Goal: Information Seeking & Learning: Check status

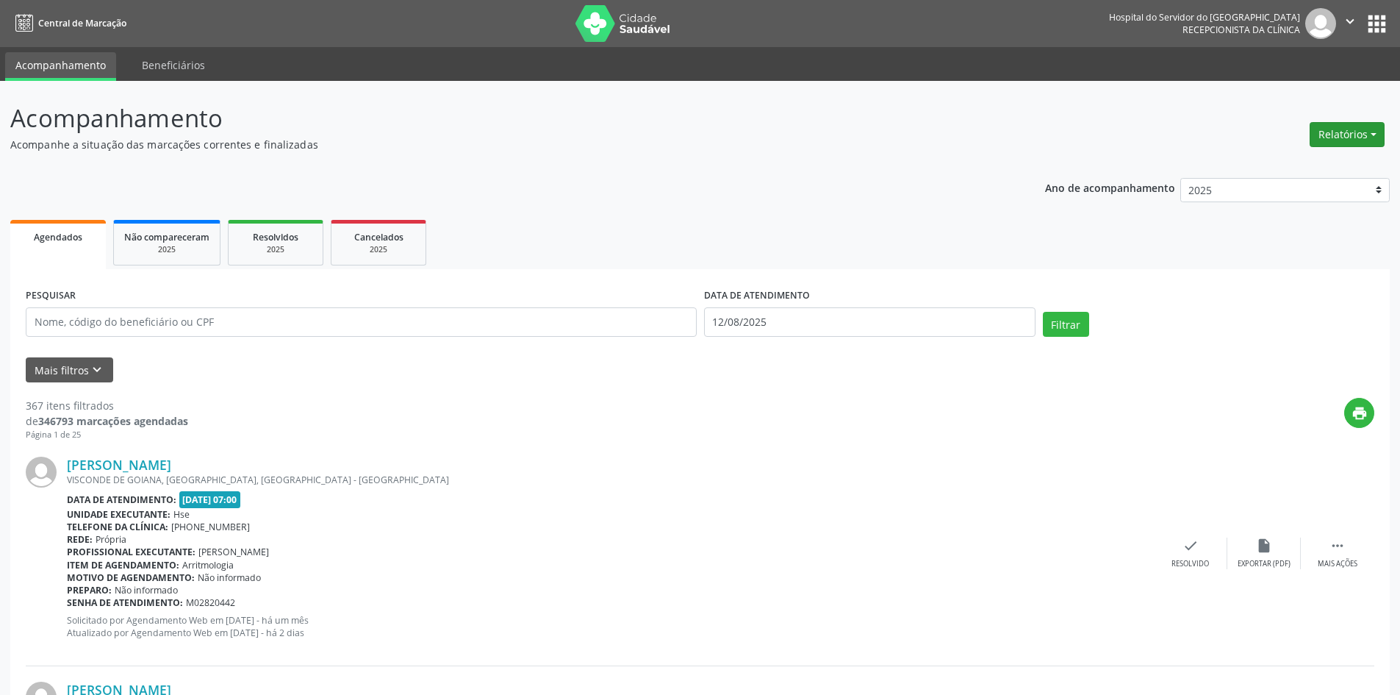
click at [1349, 134] on button "Relatórios" at bounding box center [1347, 134] width 75 height 25
click at [1283, 164] on link "Agendamentos" at bounding box center [1306, 166] width 158 height 21
select select "7"
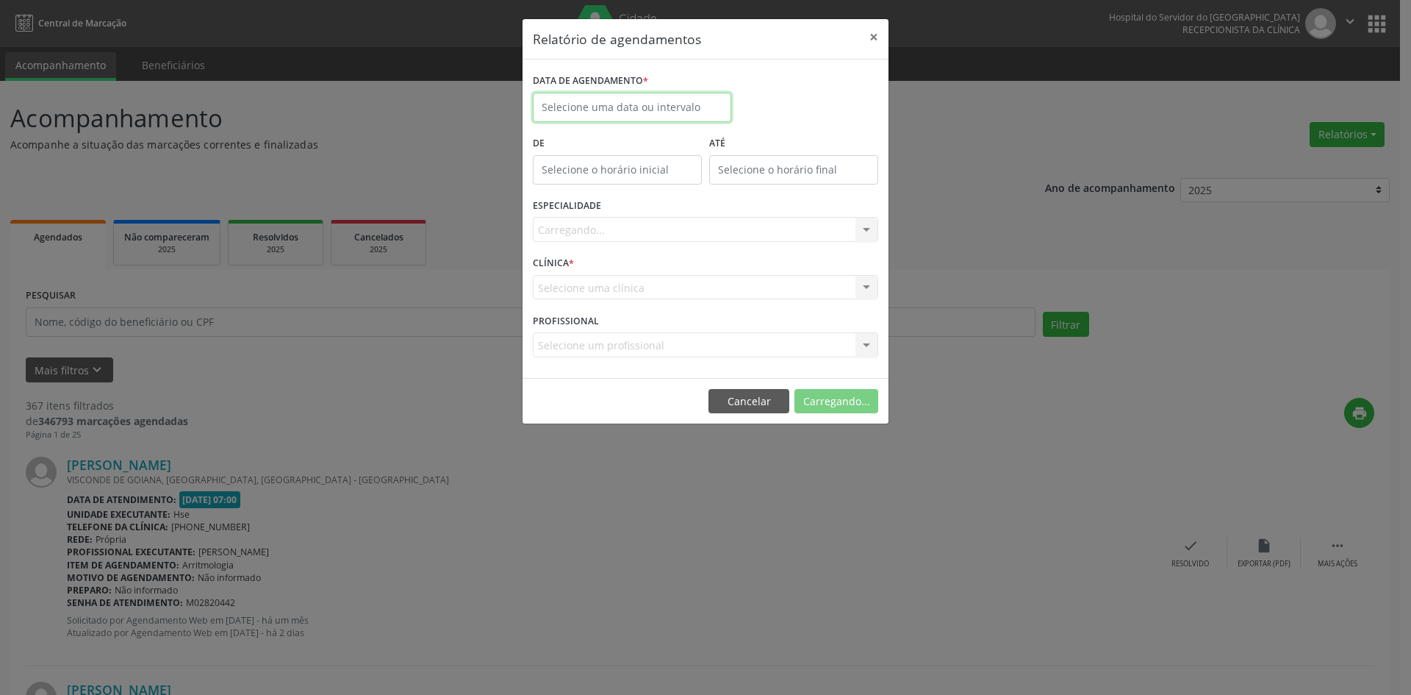
click at [625, 101] on input "text" at bounding box center [632, 107] width 198 height 29
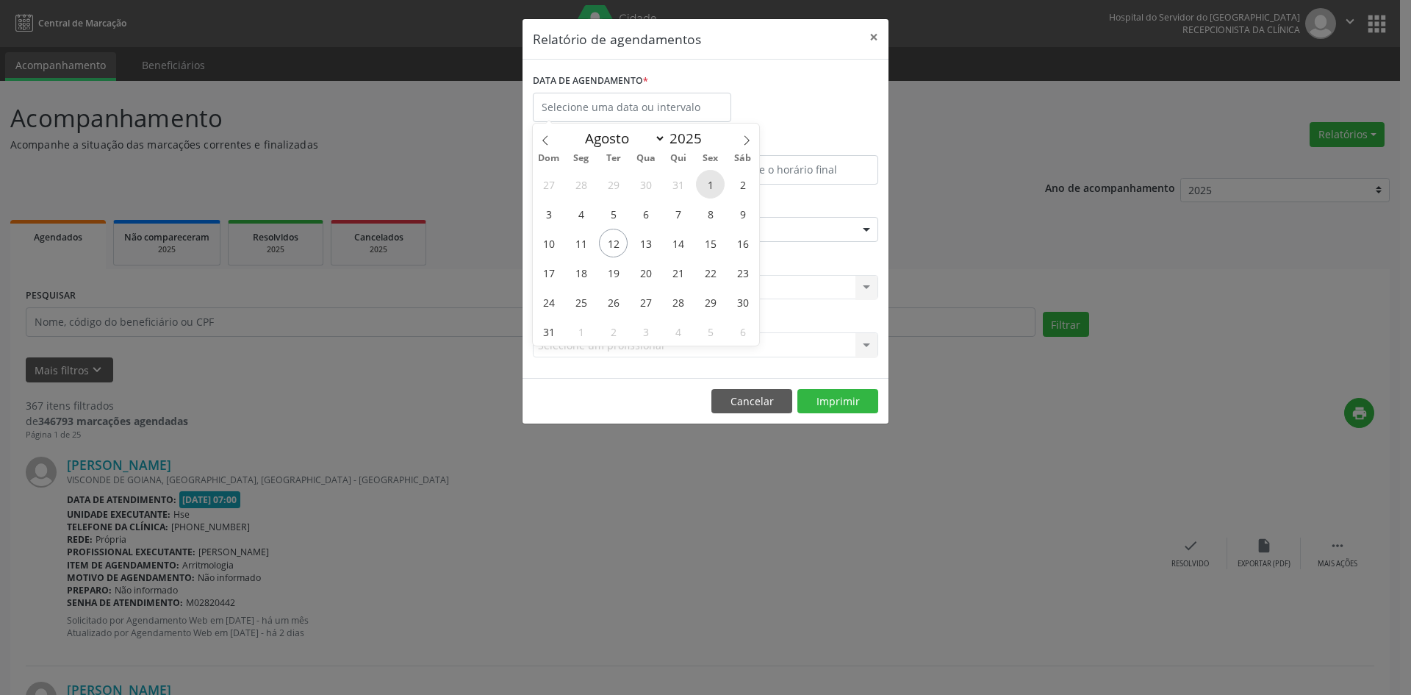
click at [711, 188] on span "1" at bounding box center [710, 184] width 29 height 29
type input "[DATE]"
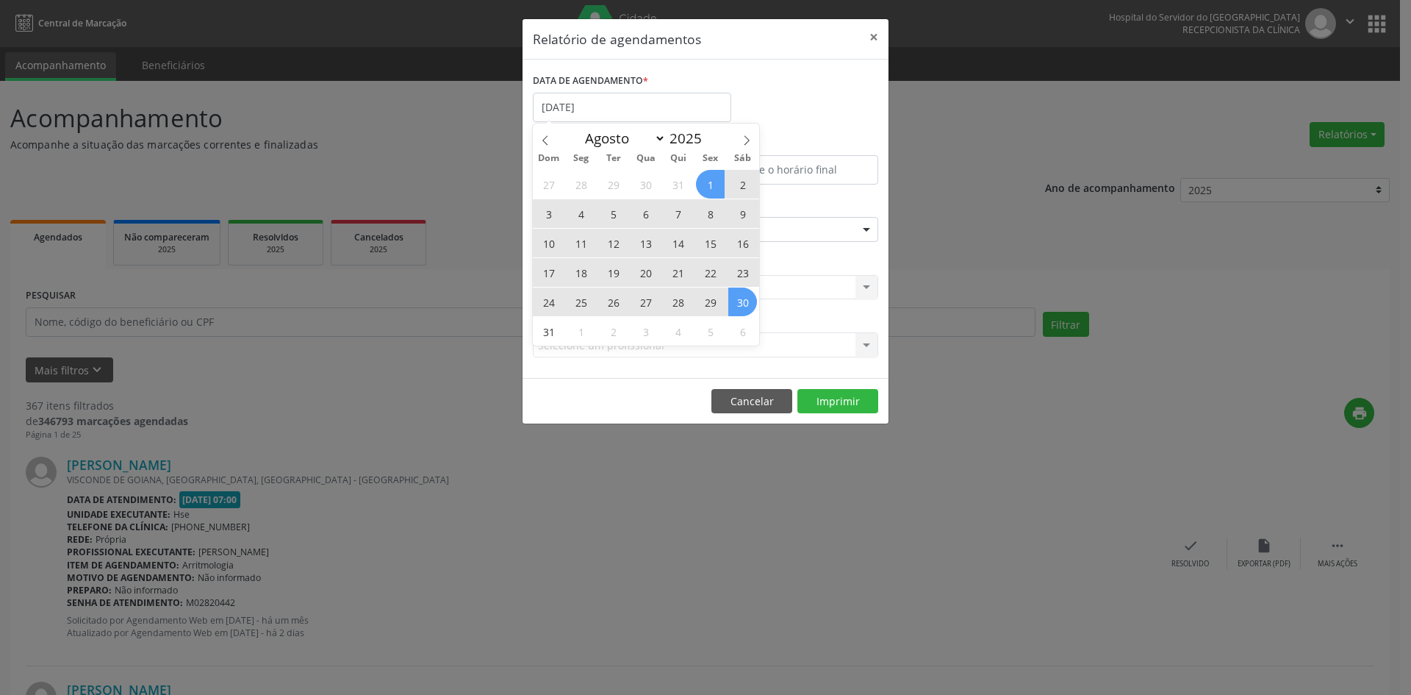
drag, startPoint x: 713, startPoint y: 187, endPoint x: 739, endPoint y: 303, distance: 119.1
click at [739, 304] on div "27 28 29 30 31 1 2 3 4 5 6 7 8 9 10 11 12 13 14 15 16 17 18 19 20 21 22 23 24 2…" at bounding box center [646, 257] width 226 height 176
click at [739, 303] on span "30" at bounding box center [742, 301] width 29 height 29
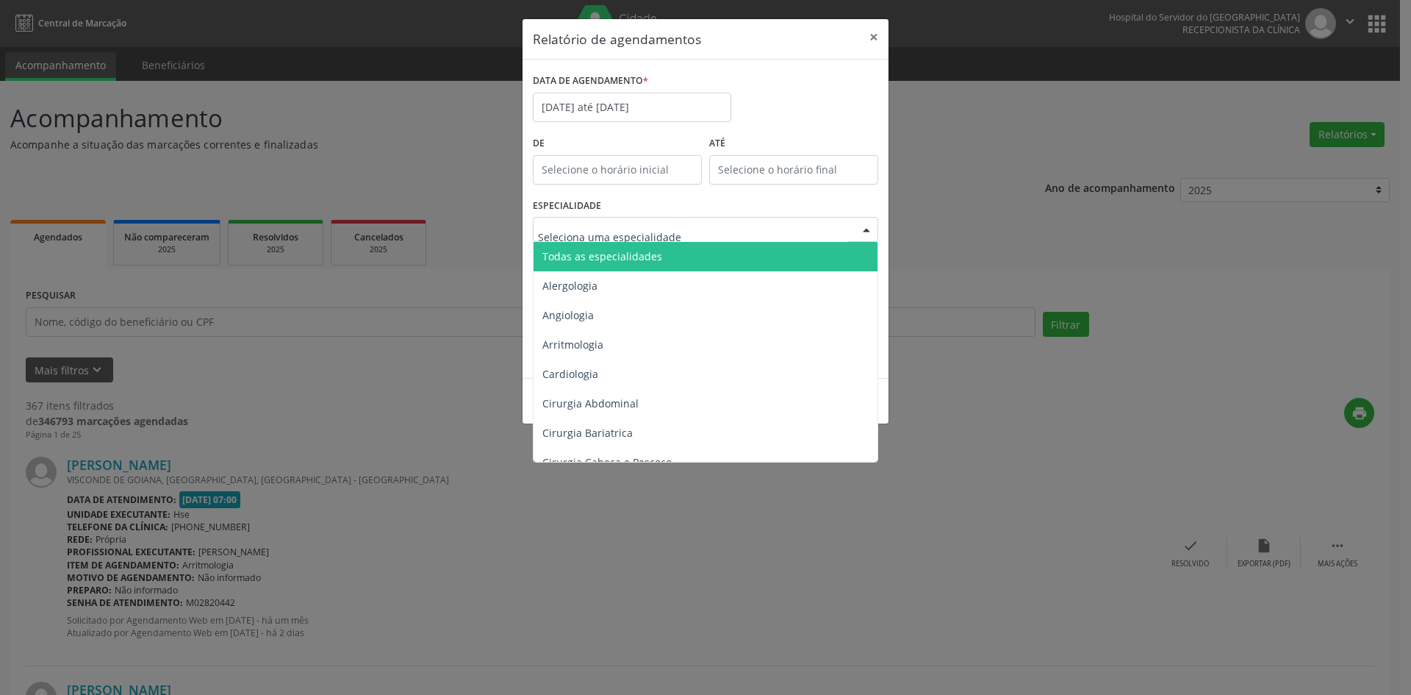
click at [617, 220] on div at bounding box center [705, 229] width 345 height 25
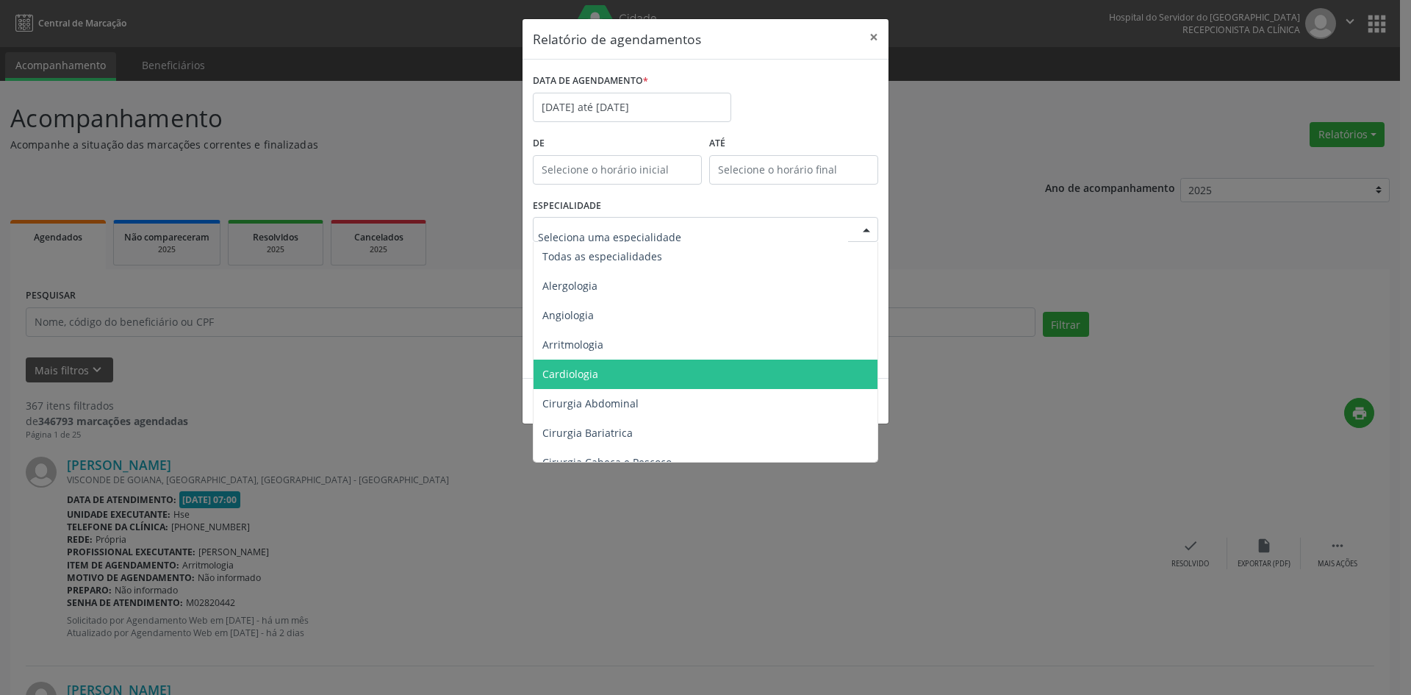
click at [592, 365] on span "Cardiologia" at bounding box center [707, 373] width 346 height 29
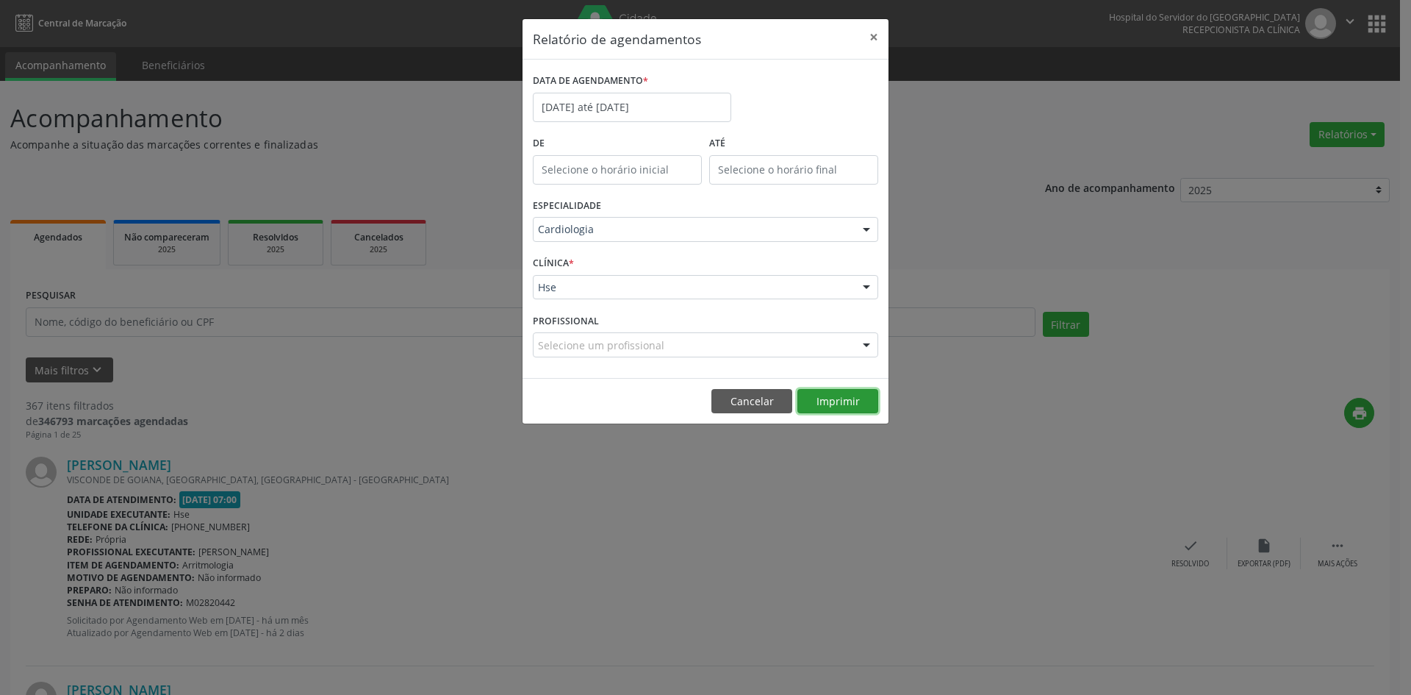
click at [840, 400] on button "Imprimir" at bounding box center [837, 401] width 81 height 25
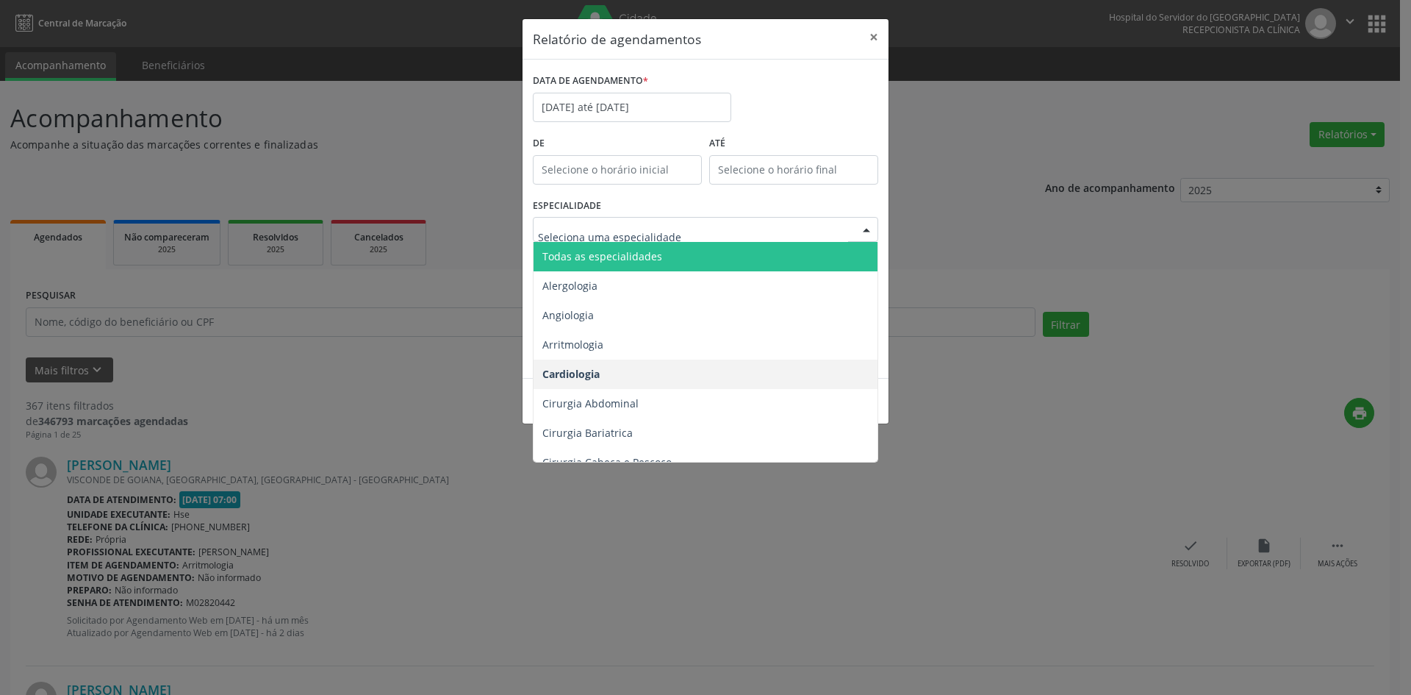
click at [677, 257] on span "Todas as especialidades" at bounding box center [707, 256] width 346 height 29
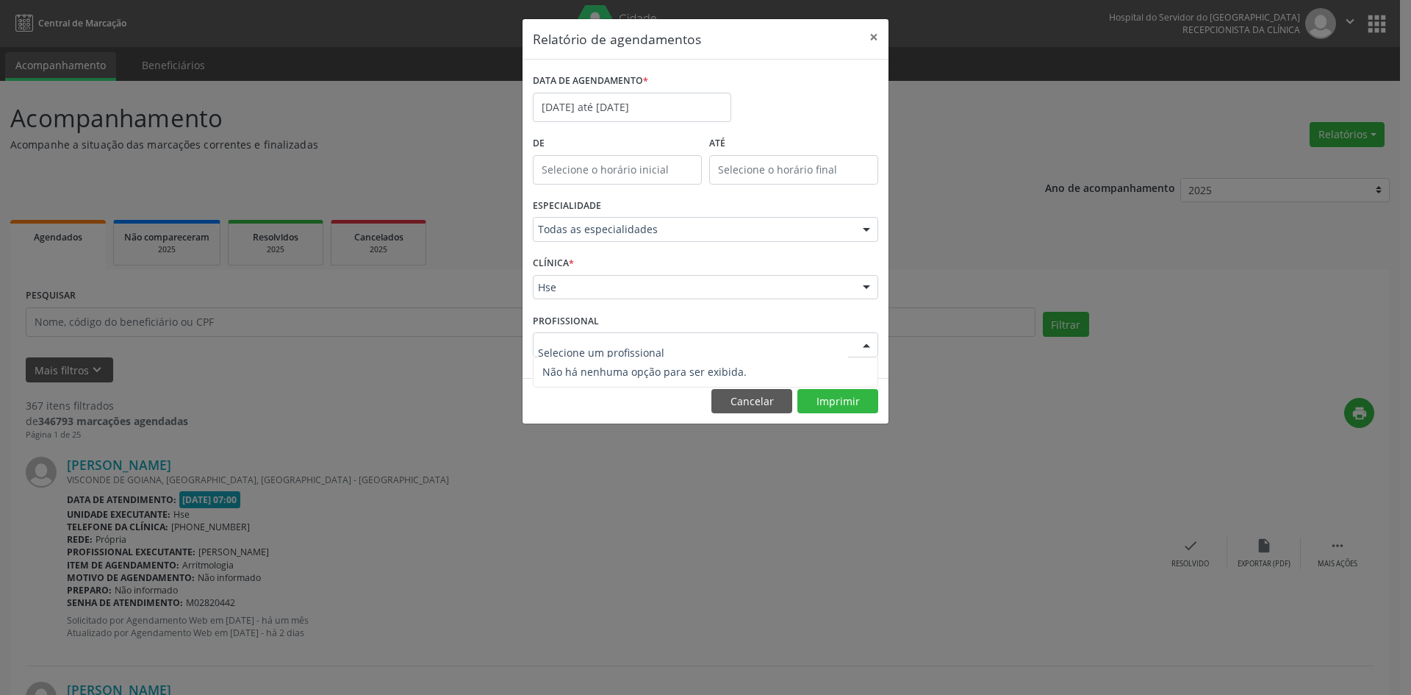
click at [864, 345] on div at bounding box center [866, 345] width 22 height 25
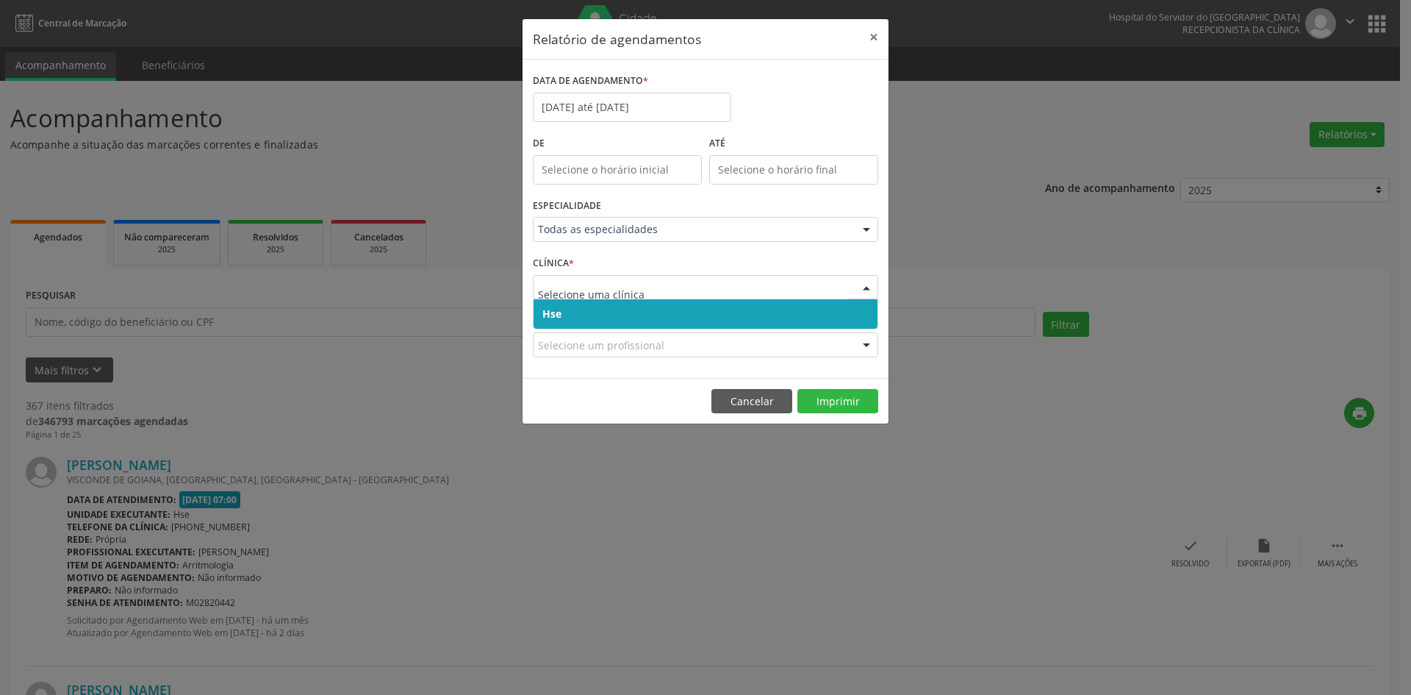
click at [784, 316] on span "Hse" at bounding box center [706, 313] width 344 height 29
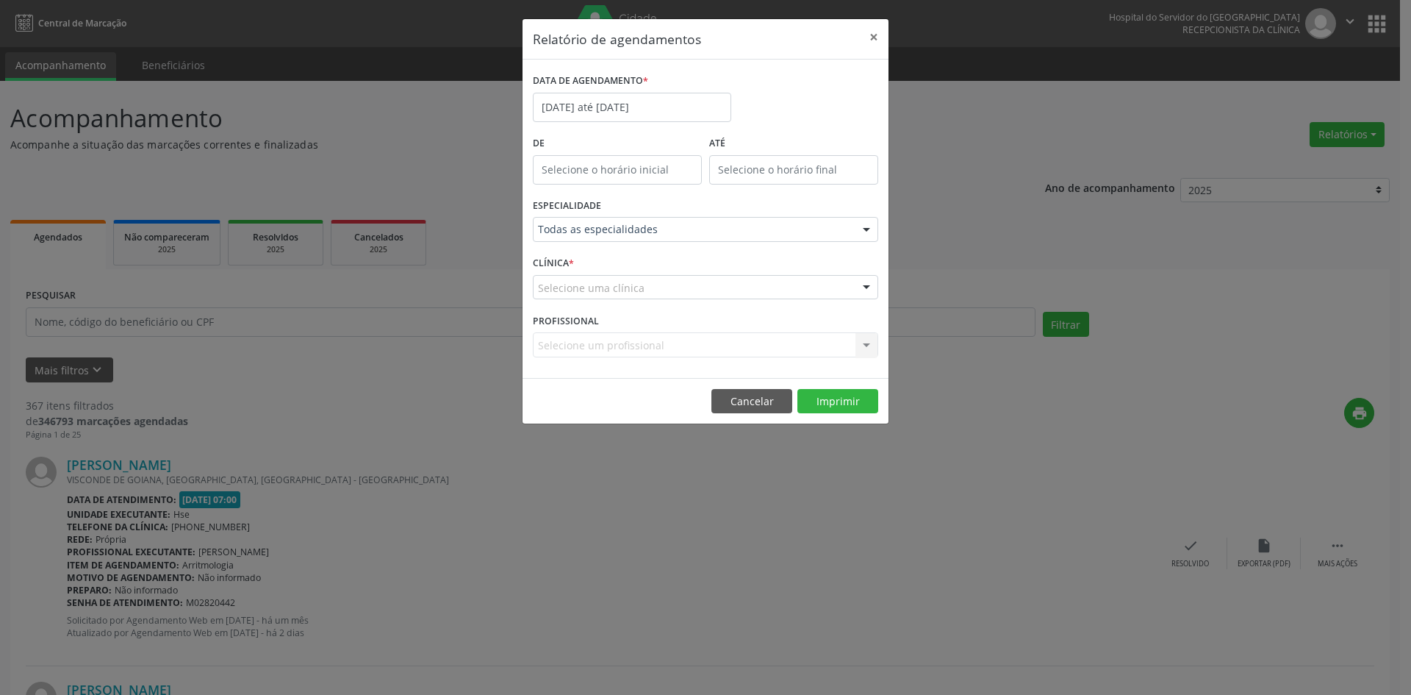
click at [788, 291] on div "Selecione uma clínica" at bounding box center [705, 287] width 345 height 25
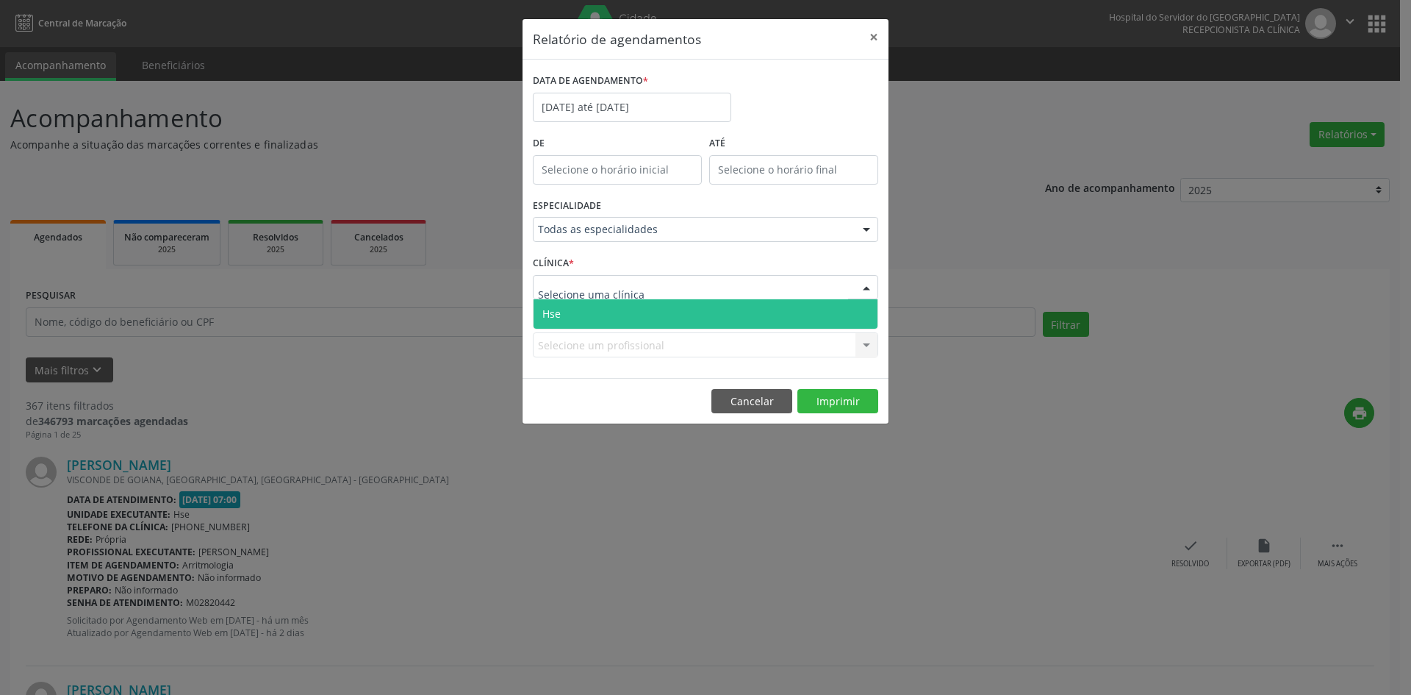
click at [786, 314] on span "Hse" at bounding box center [706, 313] width 344 height 29
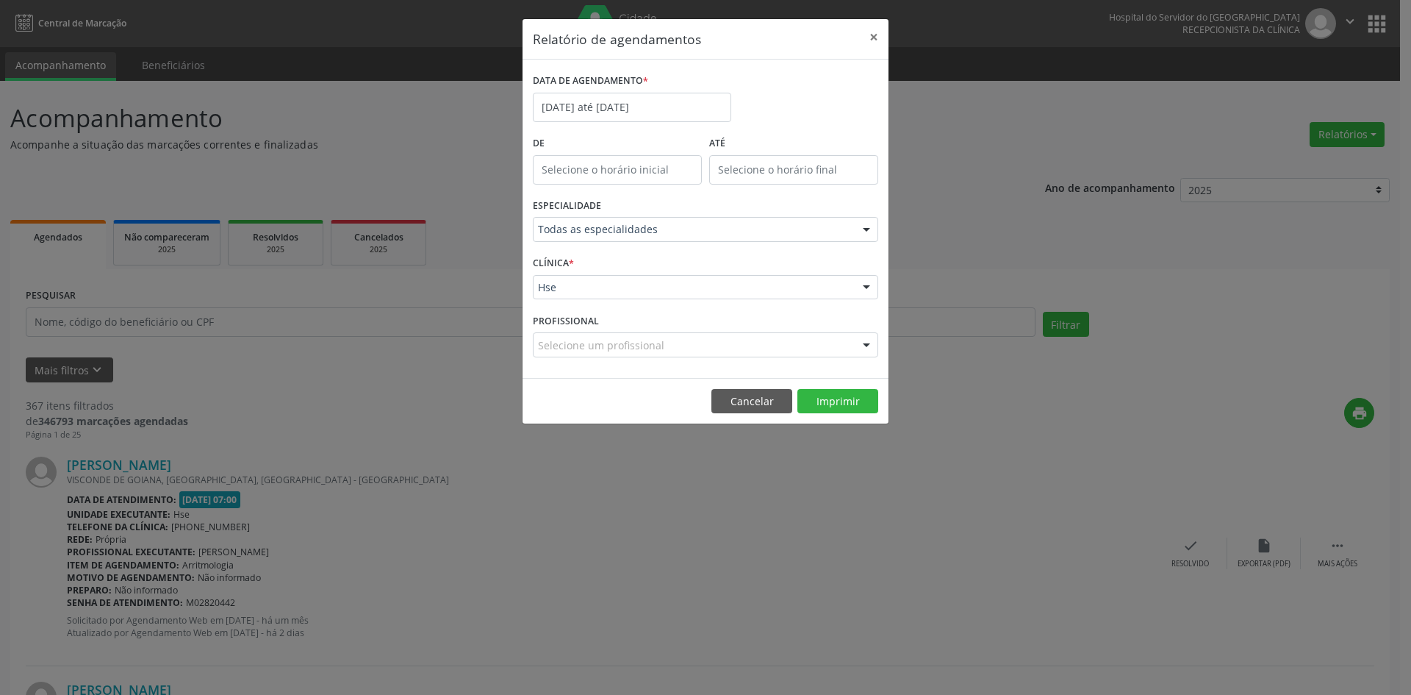
click at [865, 342] on div at bounding box center [866, 345] width 22 height 25
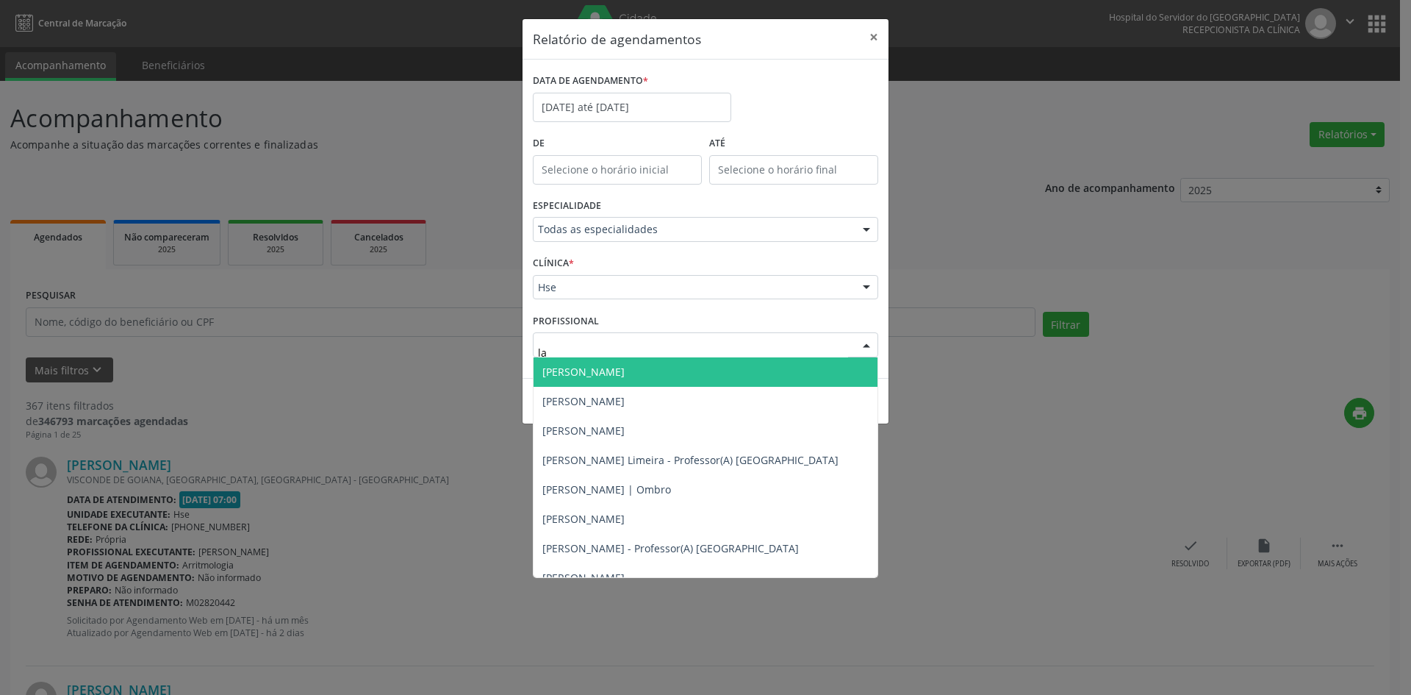
type input "lai"
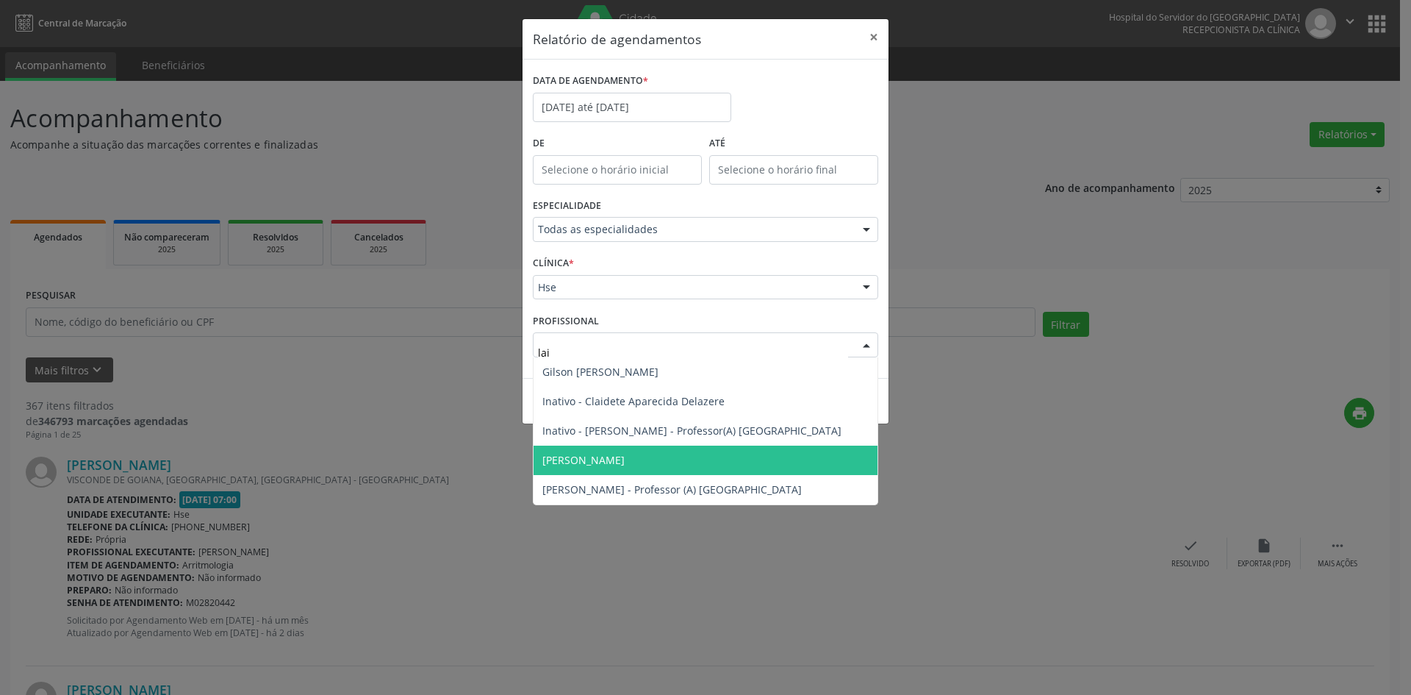
click at [728, 459] on span "[PERSON_NAME]" at bounding box center [706, 459] width 344 height 29
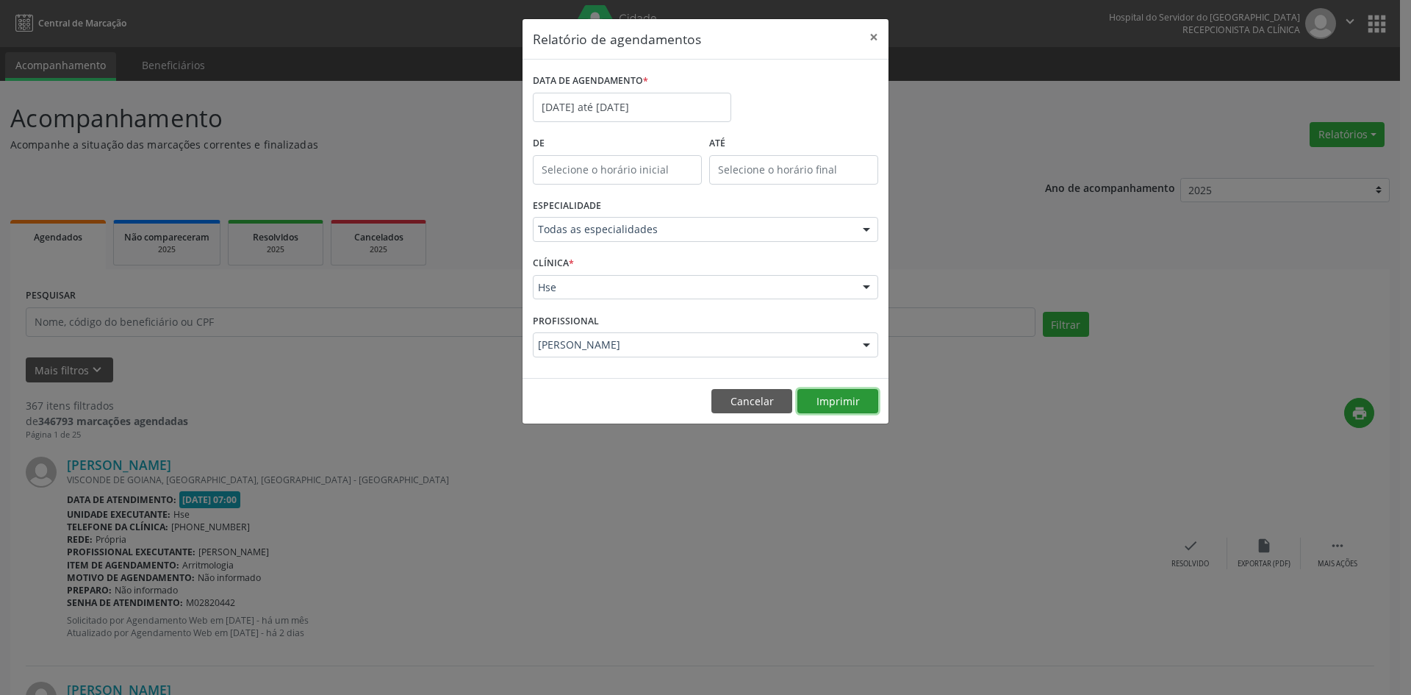
click at [836, 398] on button "Imprimir" at bounding box center [837, 401] width 81 height 25
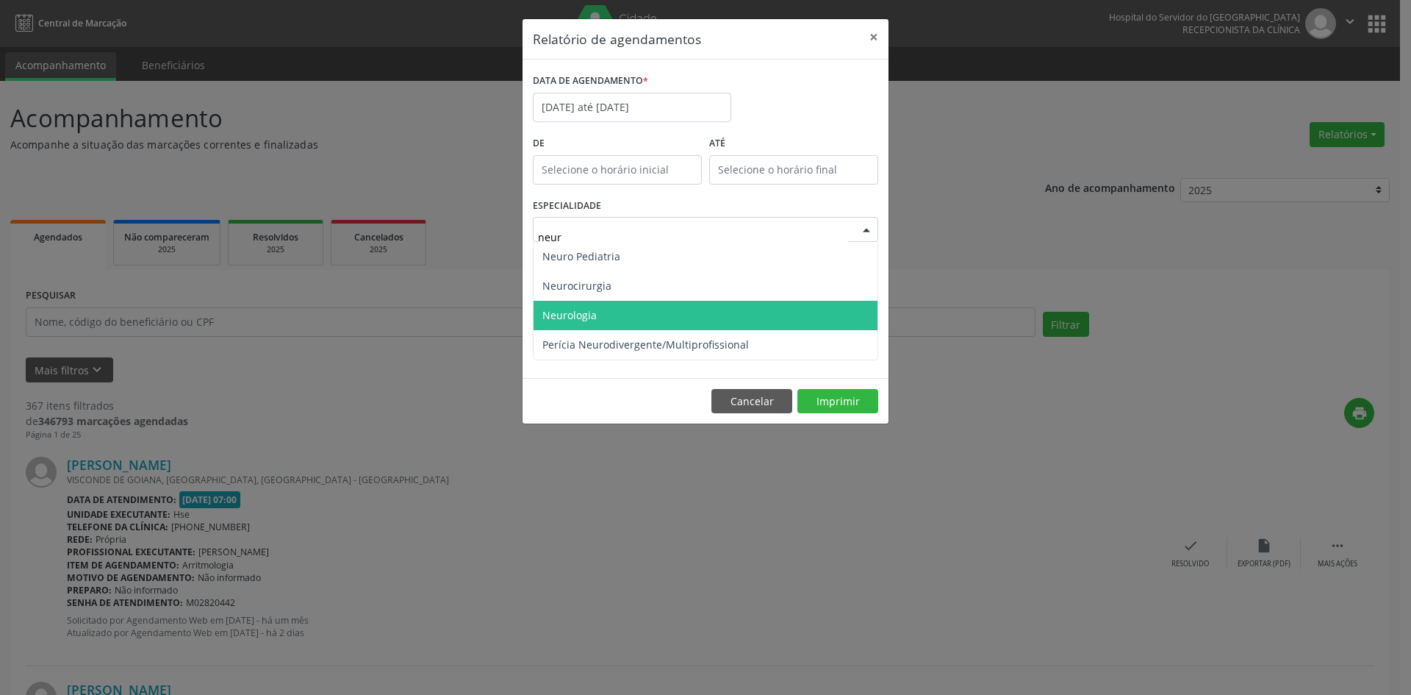
type input "neuro"
click at [611, 323] on span "Neurologia" at bounding box center [706, 315] width 344 height 29
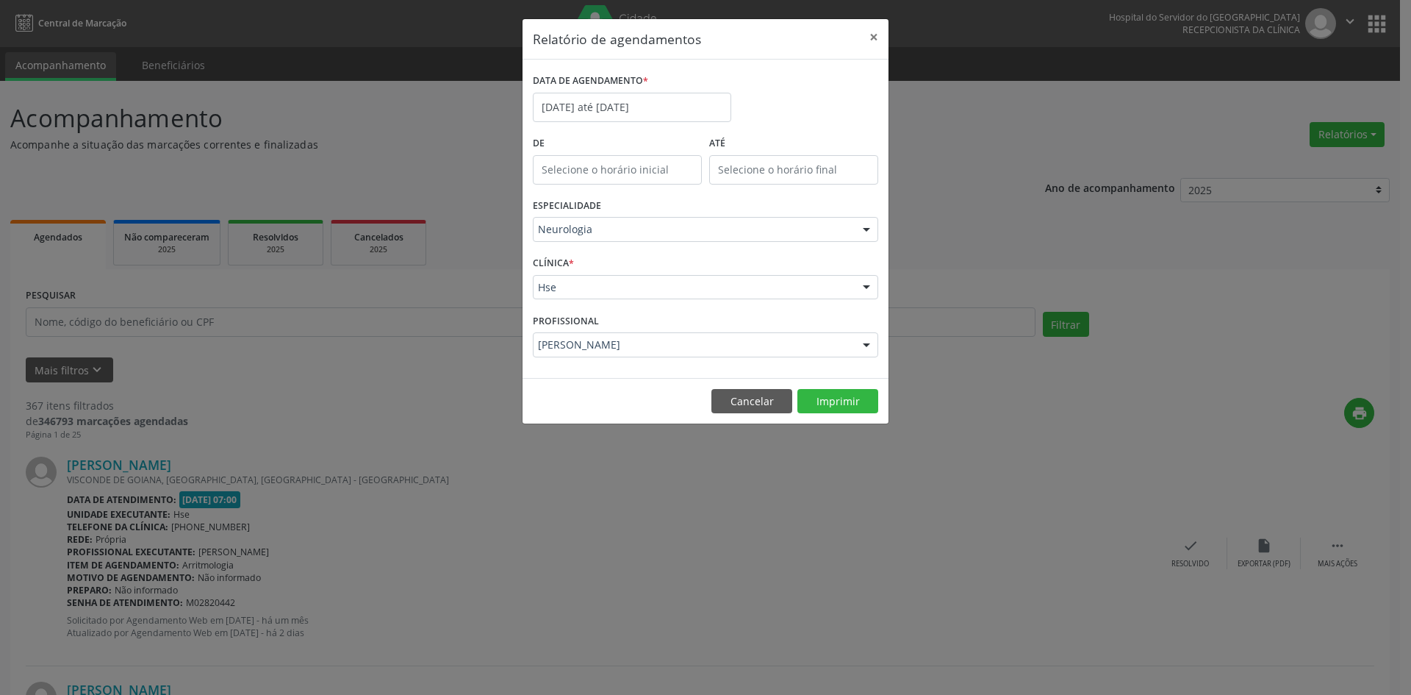
click at [866, 342] on div at bounding box center [866, 345] width 22 height 25
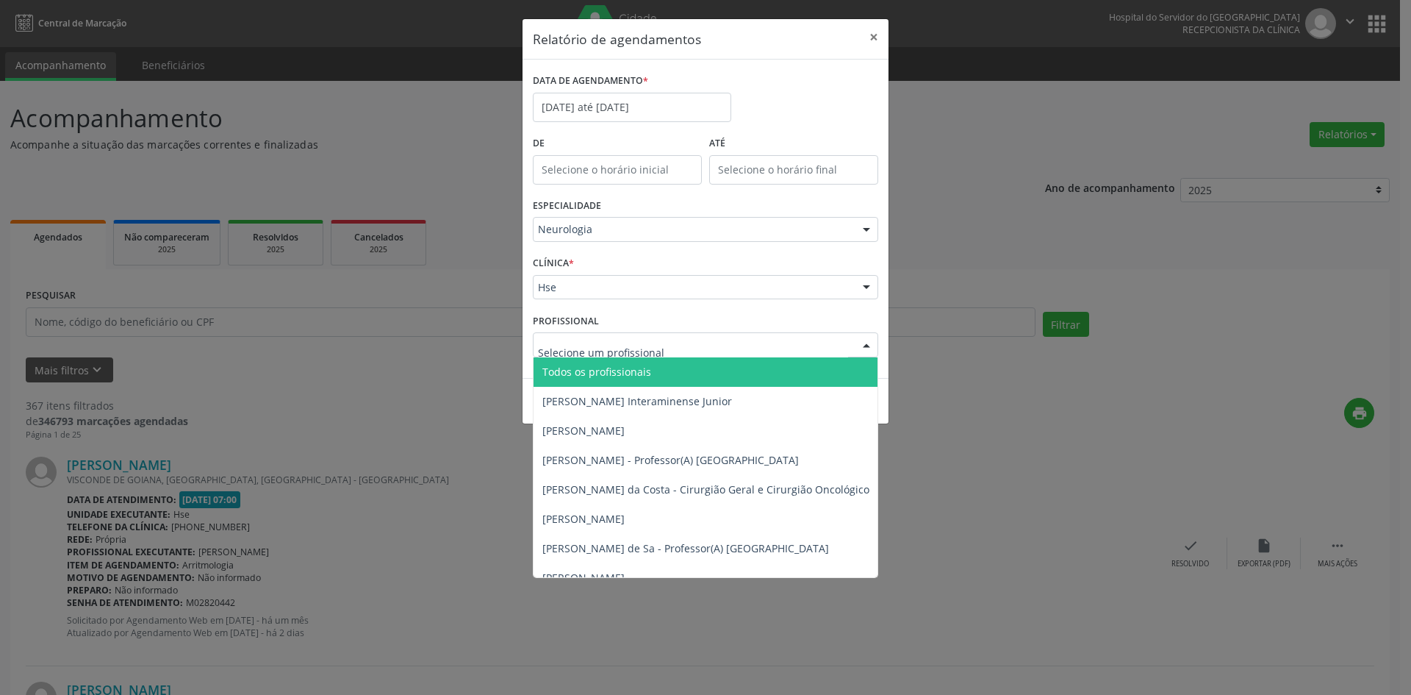
click at [464, 376] on div "Relatório de agendamentos × DATA DE AGENDAMENTO * [DATE] até [DATE] De ATÉ ESPE…" at bounding box center [705, 347] width 1411 height 695
click at [866, 344] on div at bounding box center [866, 345] width 22 height 25
click at [808, 375] on span "Todos os profissionais" at bounding box center [781, 371] width 495 height 29
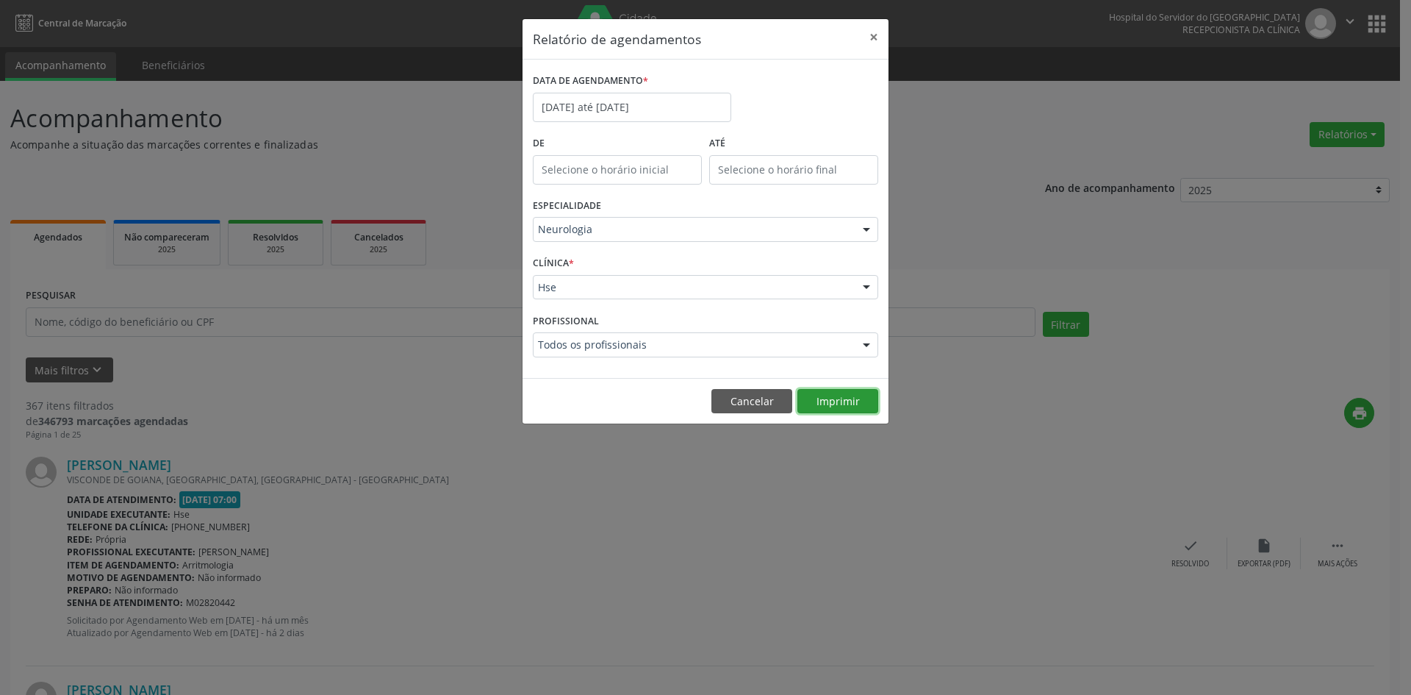
click at [829, 401] on button "Imprimir" at bounding box center [837, 401] width 81 height 25
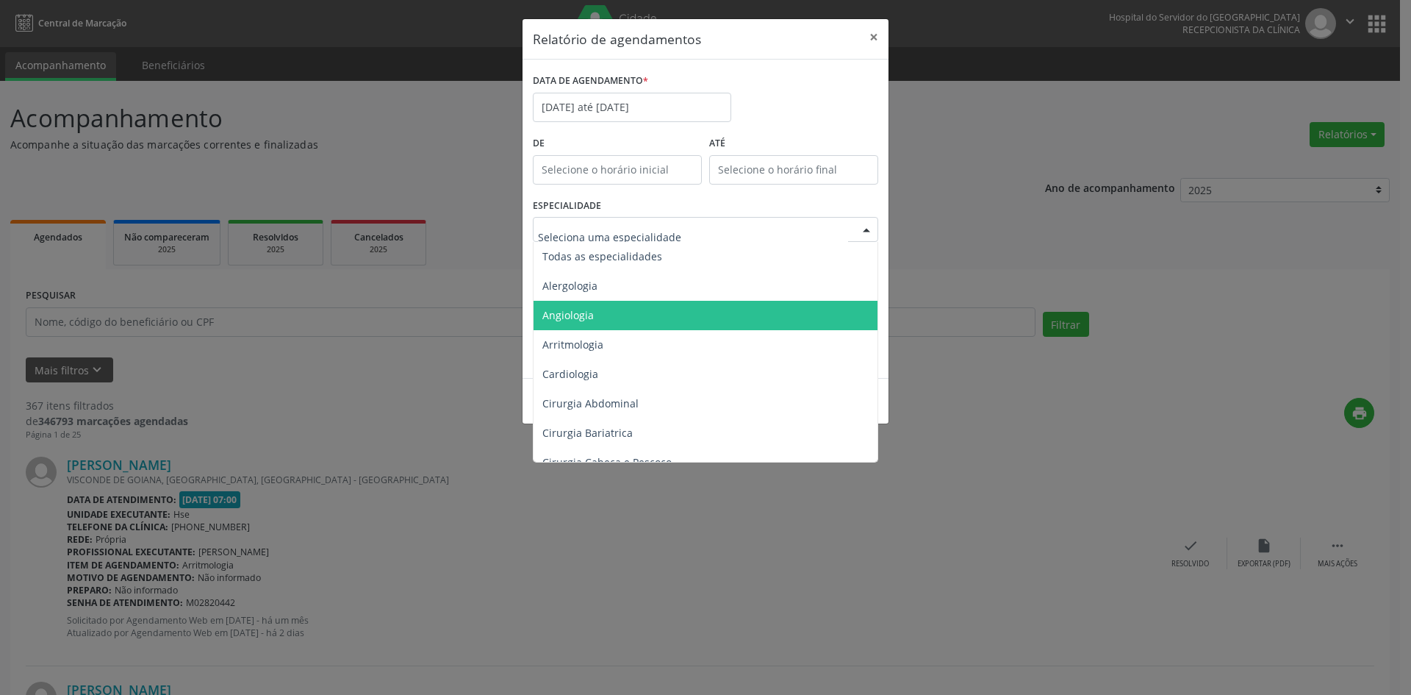
click at [691, 312] on span "Angiologia" at bounding box center [707, 315] width 346 height 29
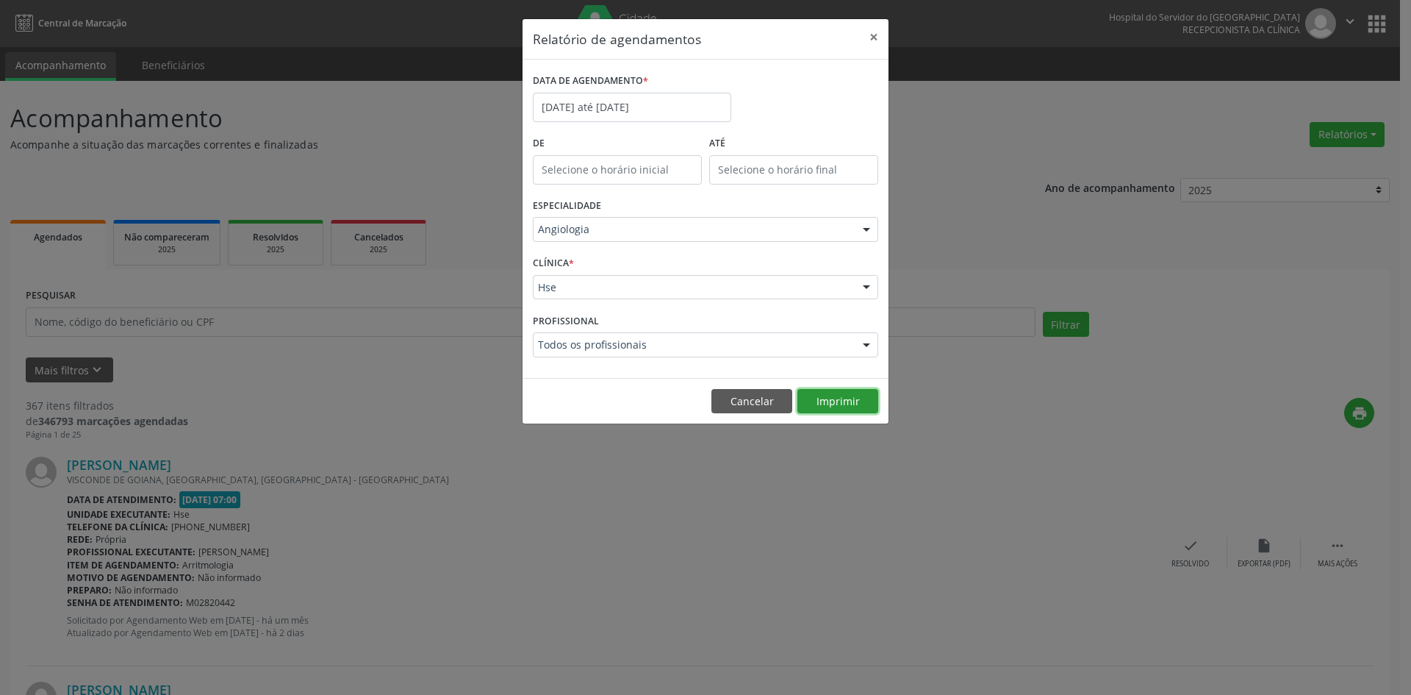
click at [826, 399] on button "Imprimir" at bounding box center [837, 401] width 81 height 25
click at [865, 227] on div at bounding box center [866, 230] width 22 height 25
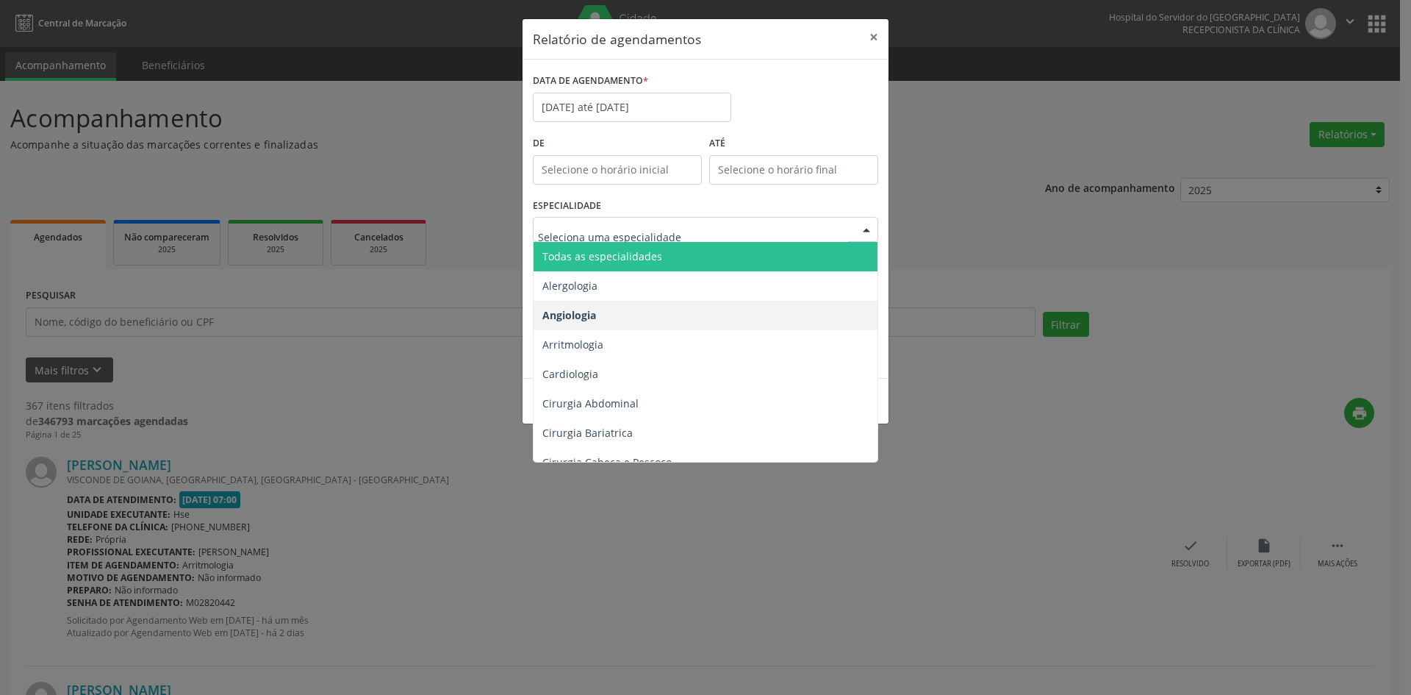
click at [746, 263] on span "Todas as especialidades" at bounding box center [707, 256] width 346 height 29
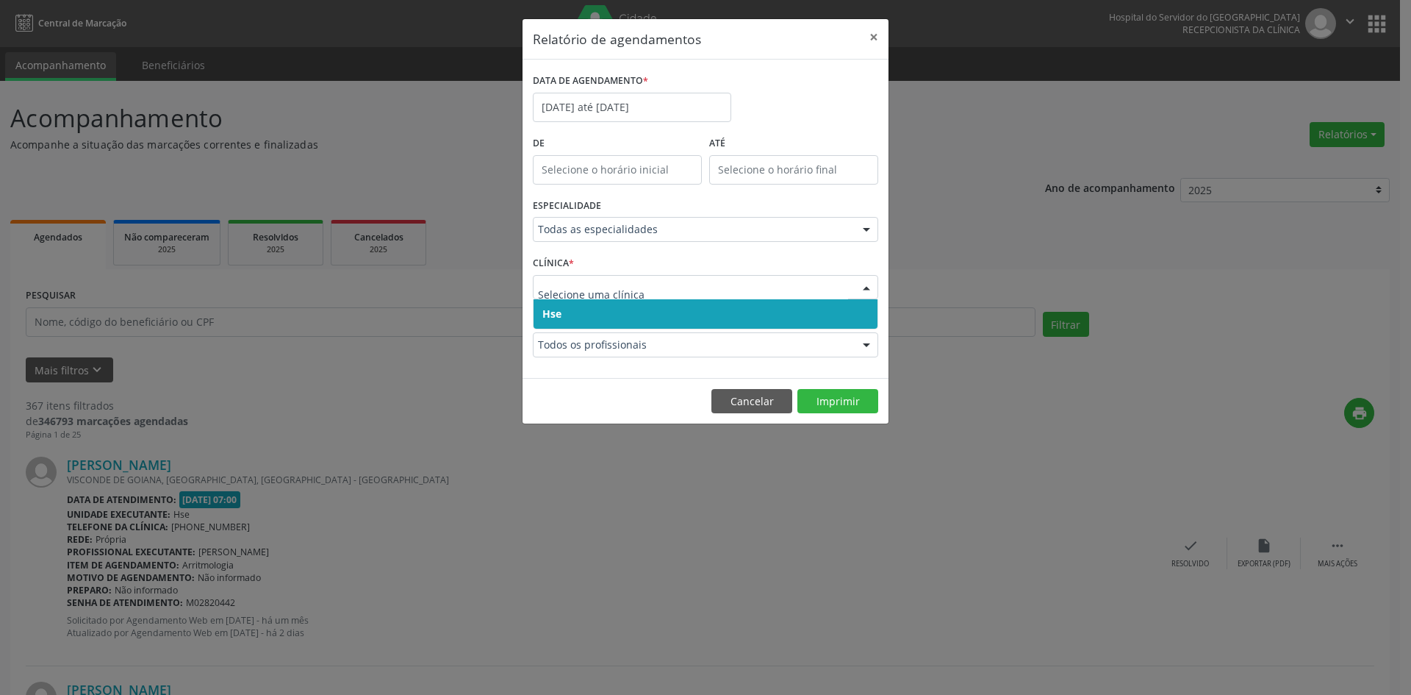
click at [753, 314] on span "Hse" at bounding box center [706, 313] width 344 height 29
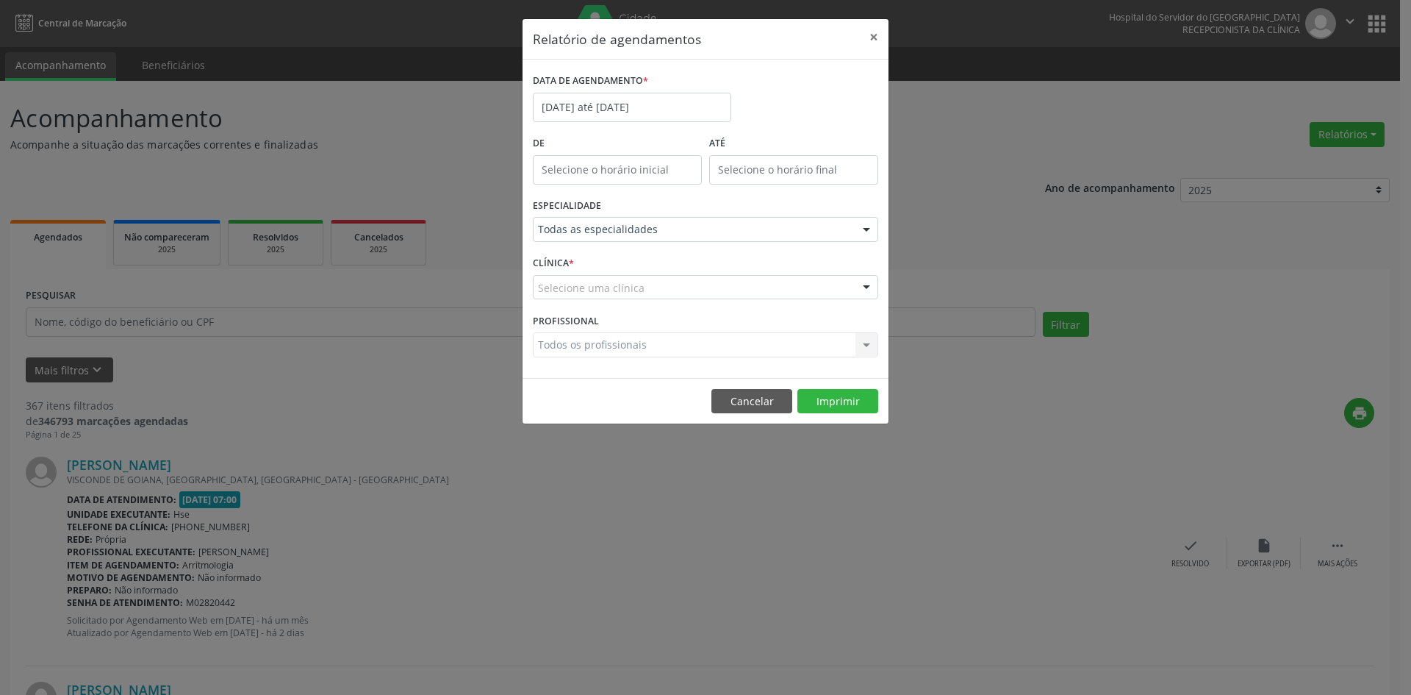
click at [760, 288] on div "Selecione uma clínica" at bounding box center [705, 287] width 345 height 25
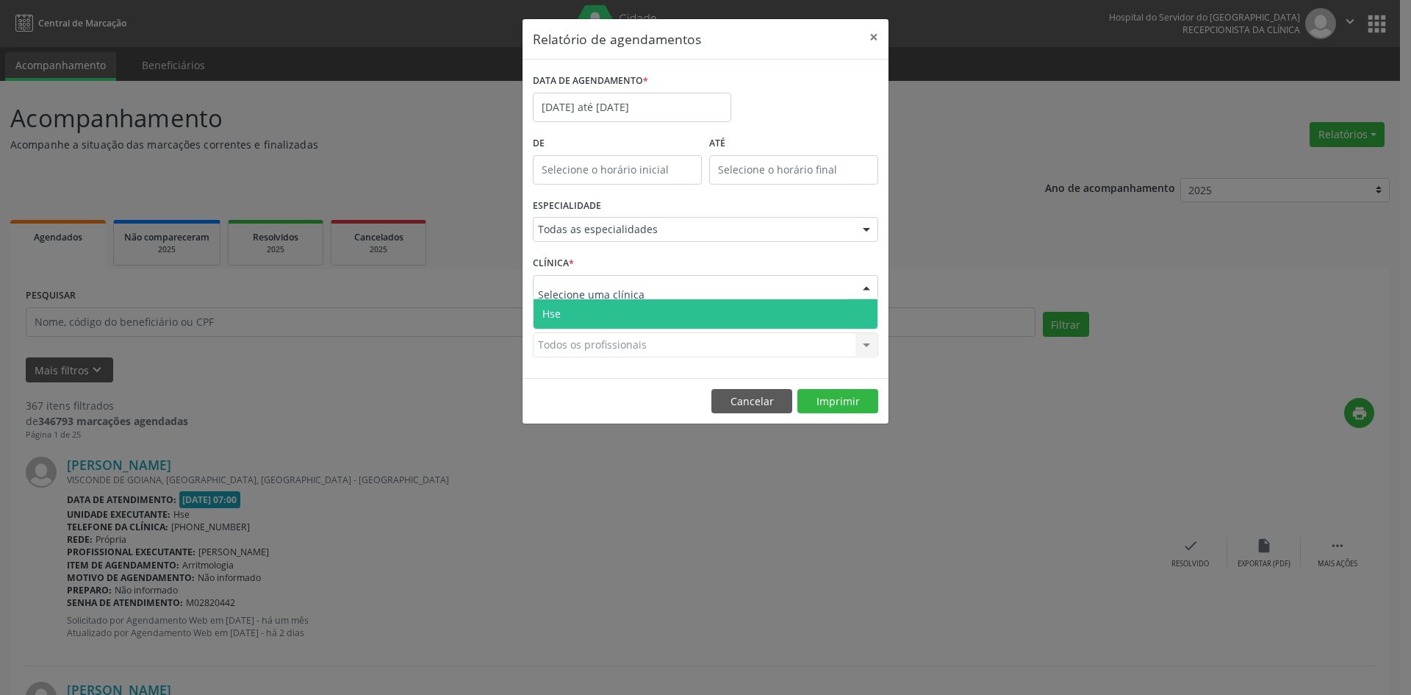
click at [762, 303] on span "Hse" at bounding box center [706, 313] width 344 height 29
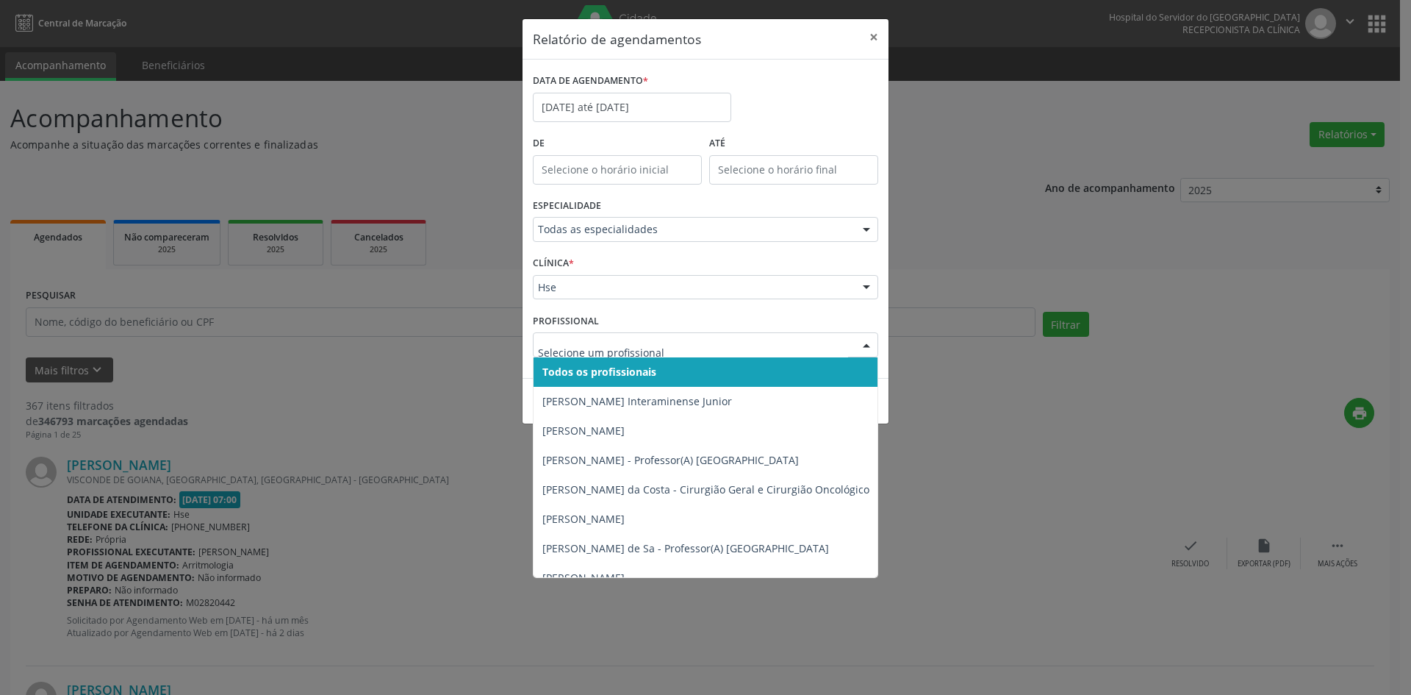
click at [866, 341] on div at bounding box center [866, 345] width 22 height 25
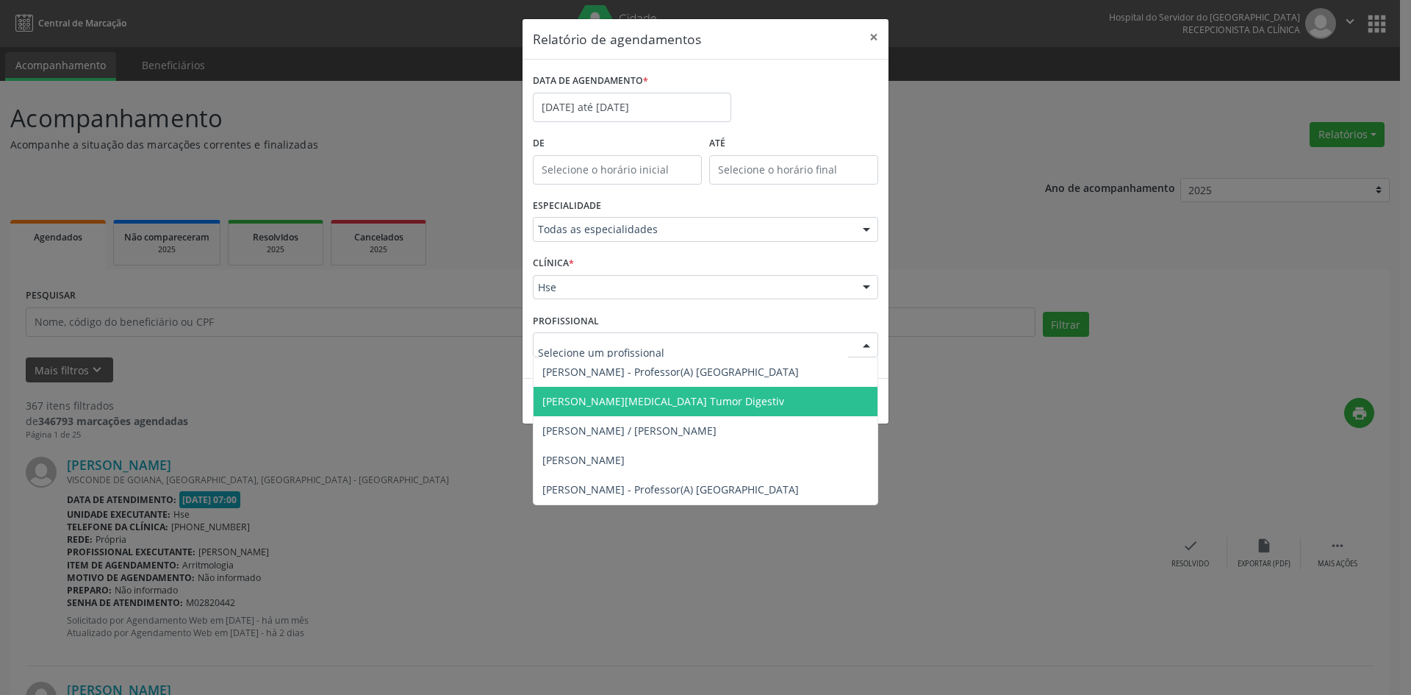
click at [927, 434] on div "Relatório de agendamentos × DATA DE AGENDAMENTO * [DATE] até [DATE] De ATÉ ESPE…" at bounding box center [705, 347] width 1411 height 695
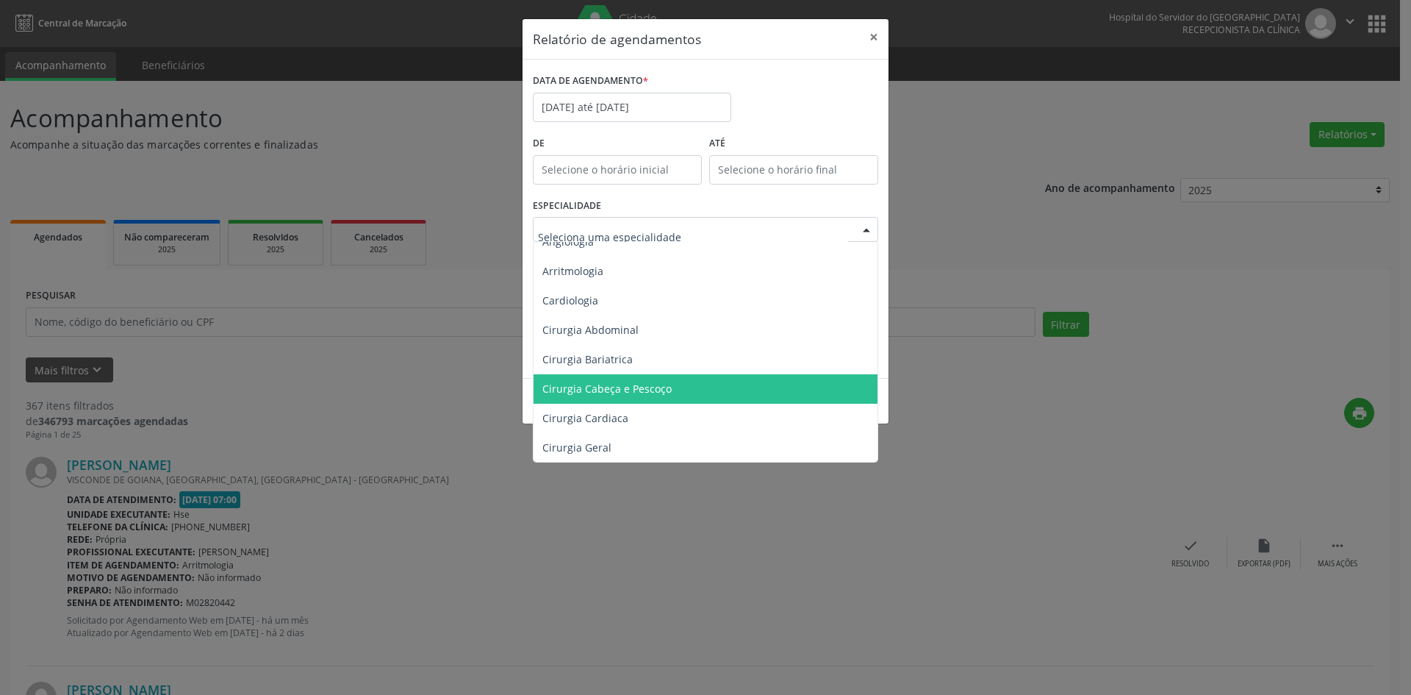
scroll to position [147, 0]
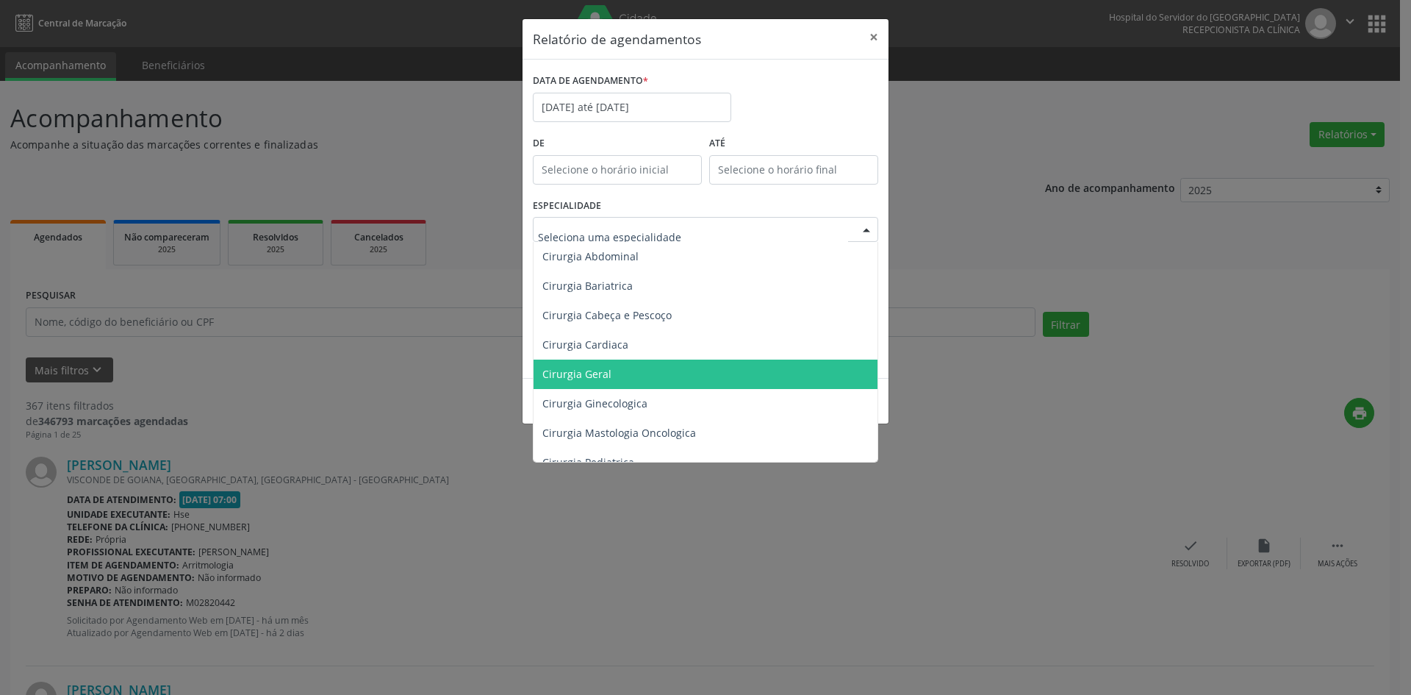
click at [670, 374] on span "Cirurgia Geral" at bounding box center [707, 373] width 346 height 29
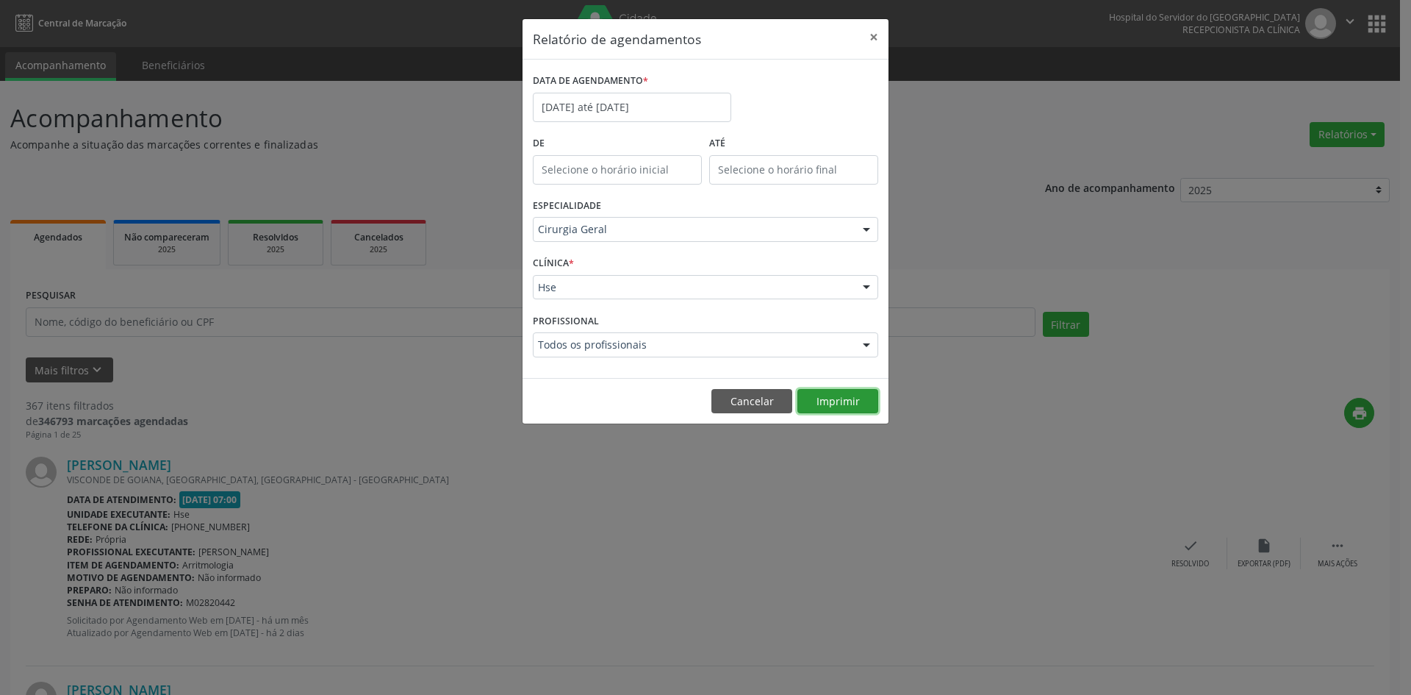
click at [834, 402] on button "Imprimir" at bounding box center [837, 401] width 81 height 25
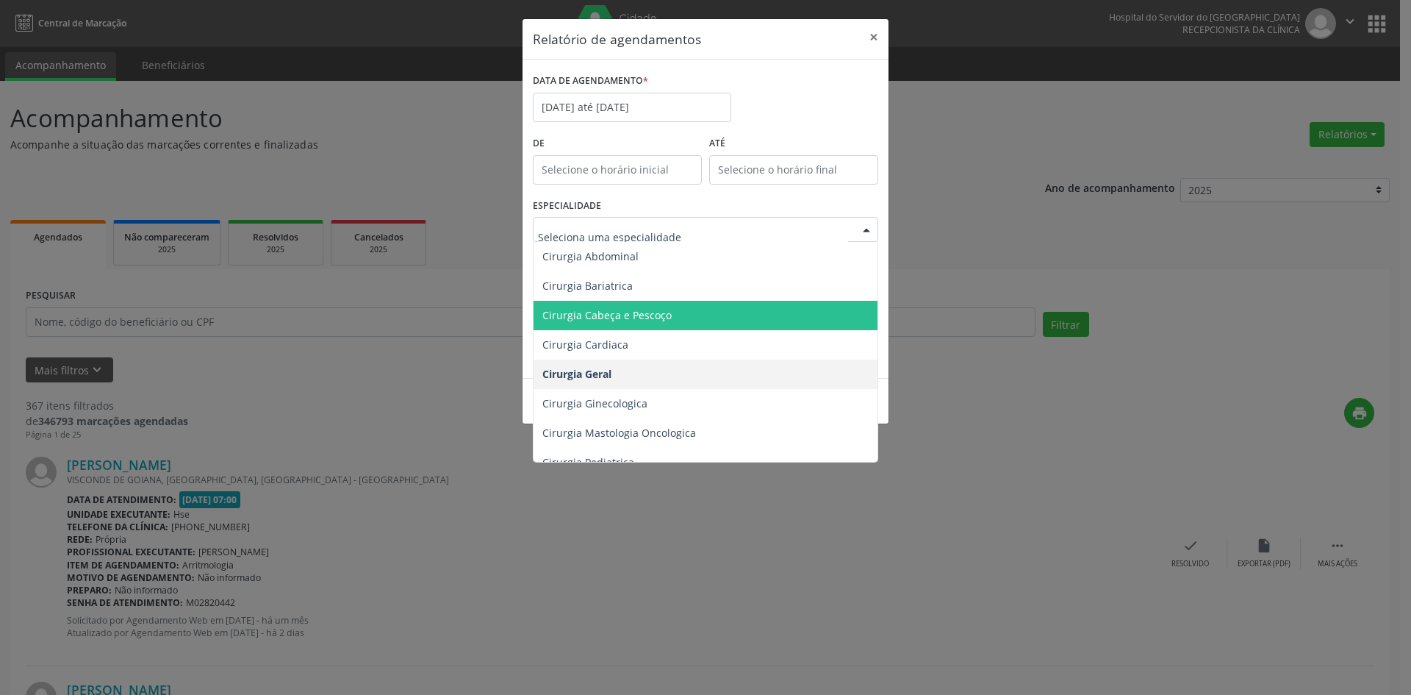
scroll to position [0, 0]
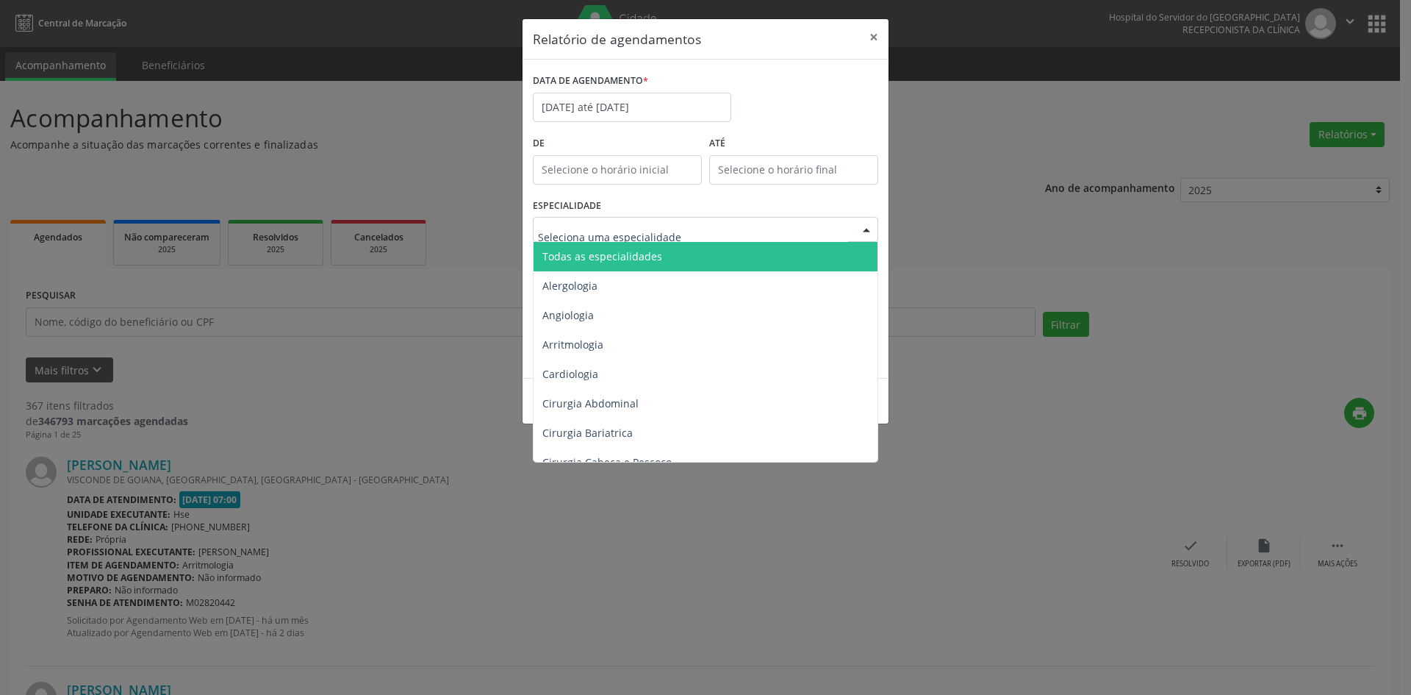
click at [699, 256] on span "Todas as especialidades" at bounding box center [707, 256] width 346 height 29
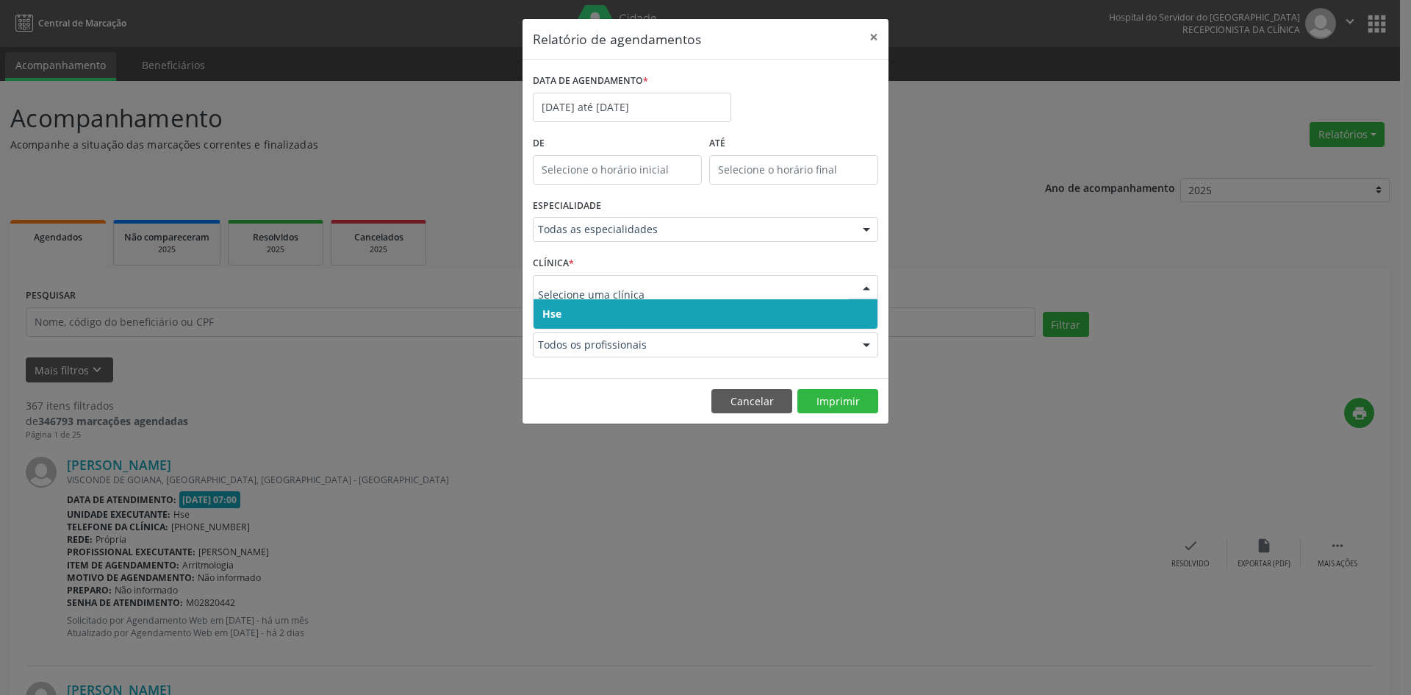
click at [777, 312] on span "Hse" at bounding box center [706, 313] width 344 height 29
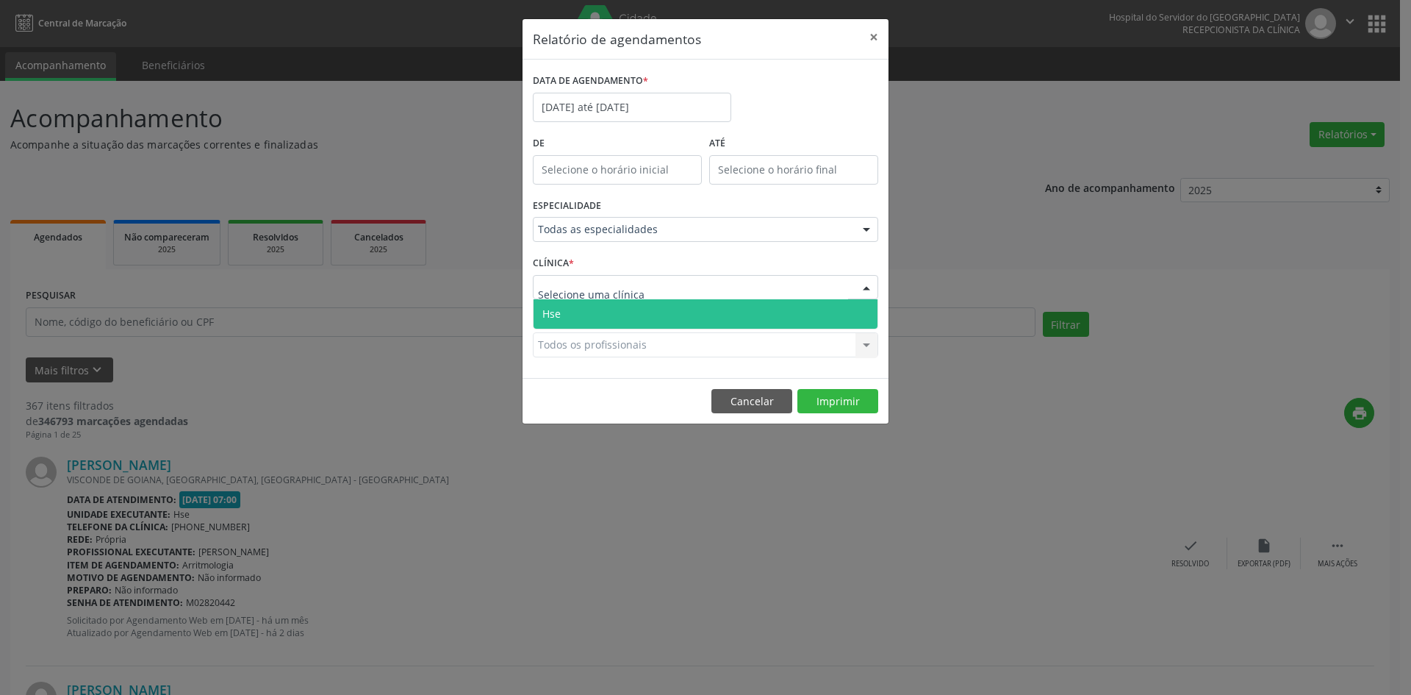
click at [777, 280] on div at bounding box center [705, 287] width 345 height 25
click at [772, 315] on span "Hse" at bounding box center [706, 313] width 344 height 29
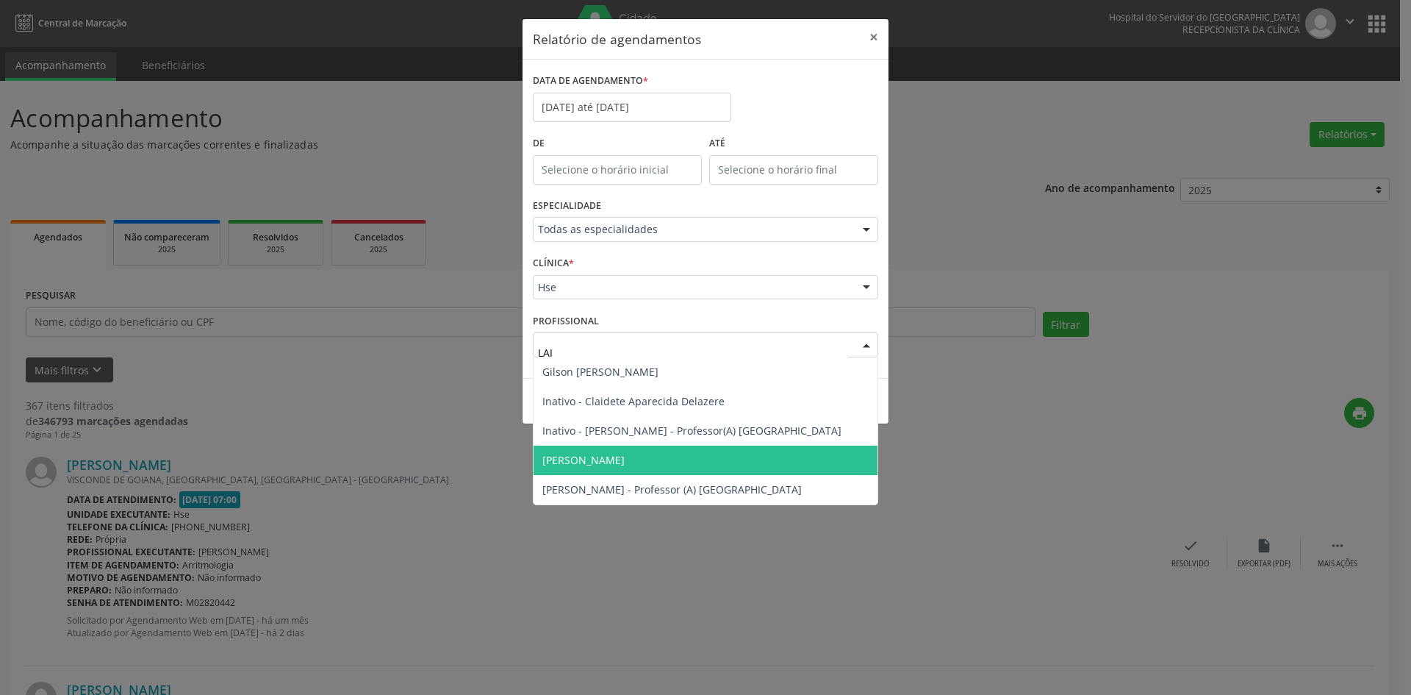
click at [767, 456] on span "[PERSON_NAME]" at bounding box center [706, 459] width 344 height 29
type input "LAI"
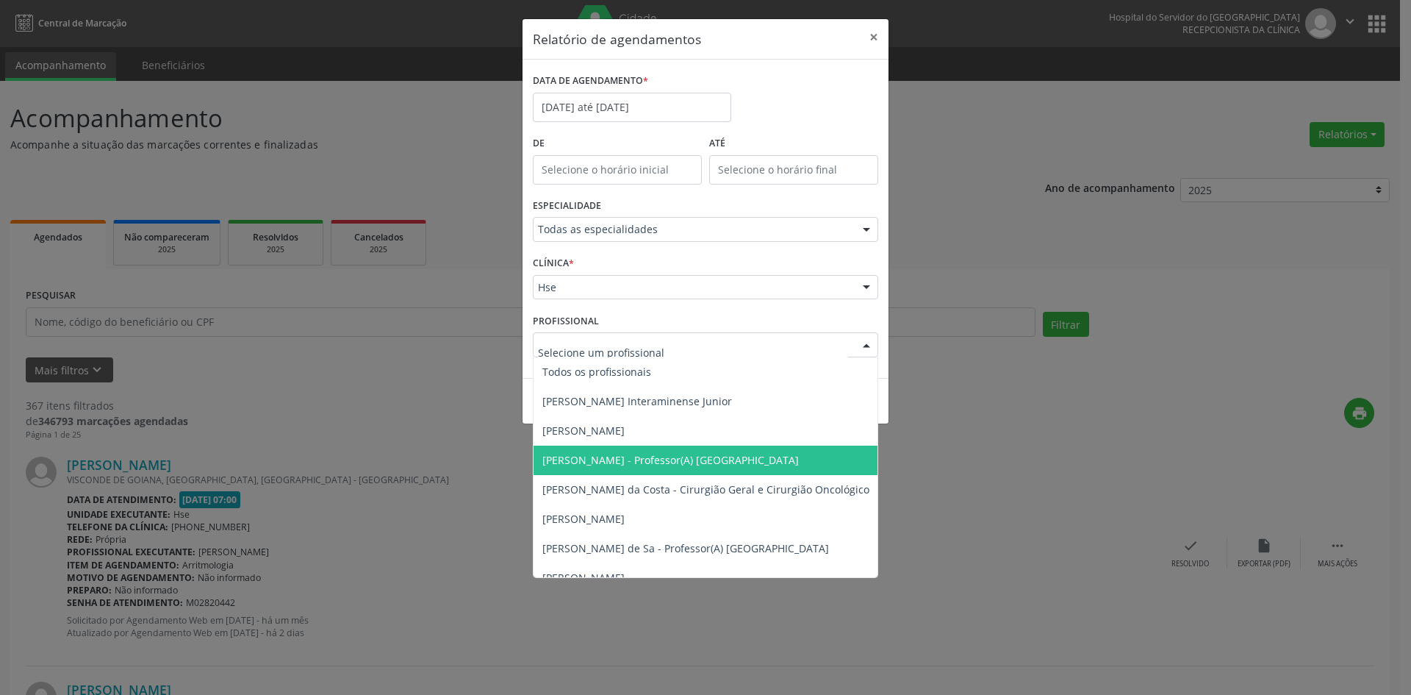
click at [866, 343] on div at bounding box center [866, 345] width 22 height 25
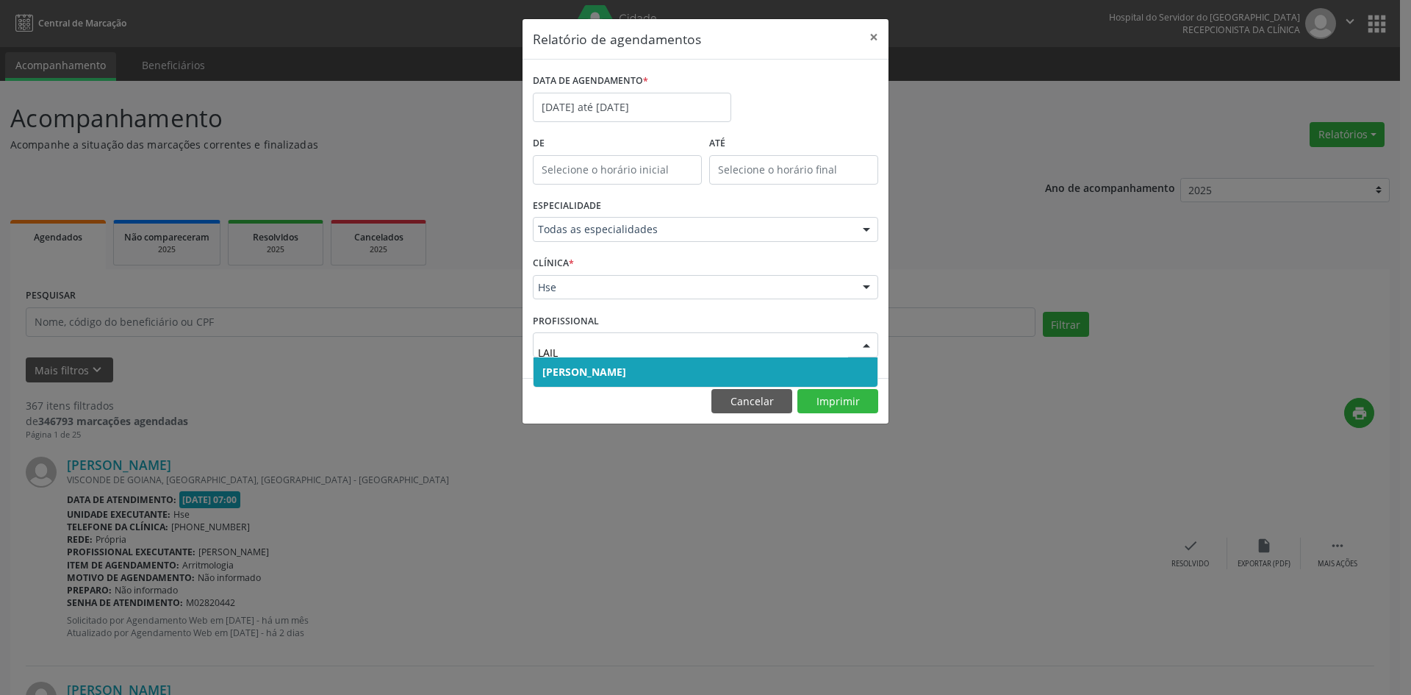
click at [713, 363] on span "[PERSON_NAME]" at bounding box center [706, 371] width 344 height 29
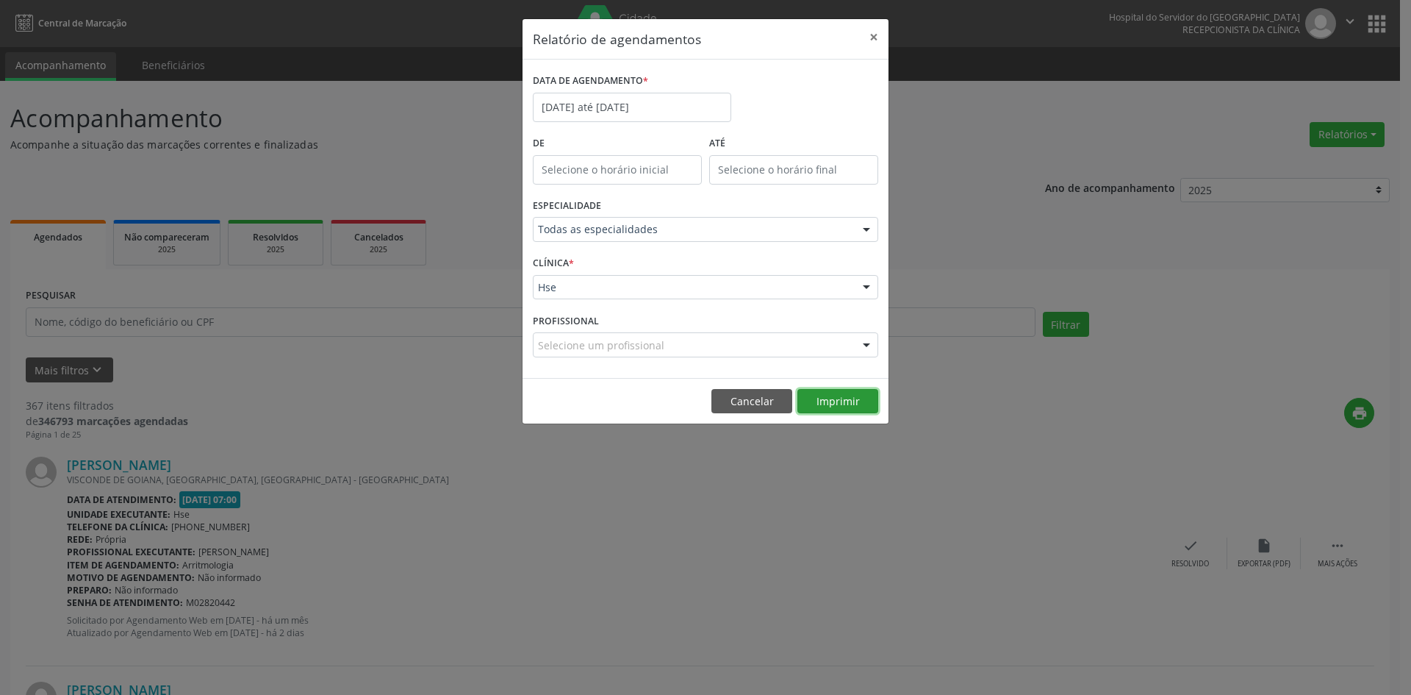
click at [832, 402] on button "Imprimir" at bounding box center [837, 401] width 81 height 25
click at [868, 342] on div at bounding box center [866, 345] width 22 height 25
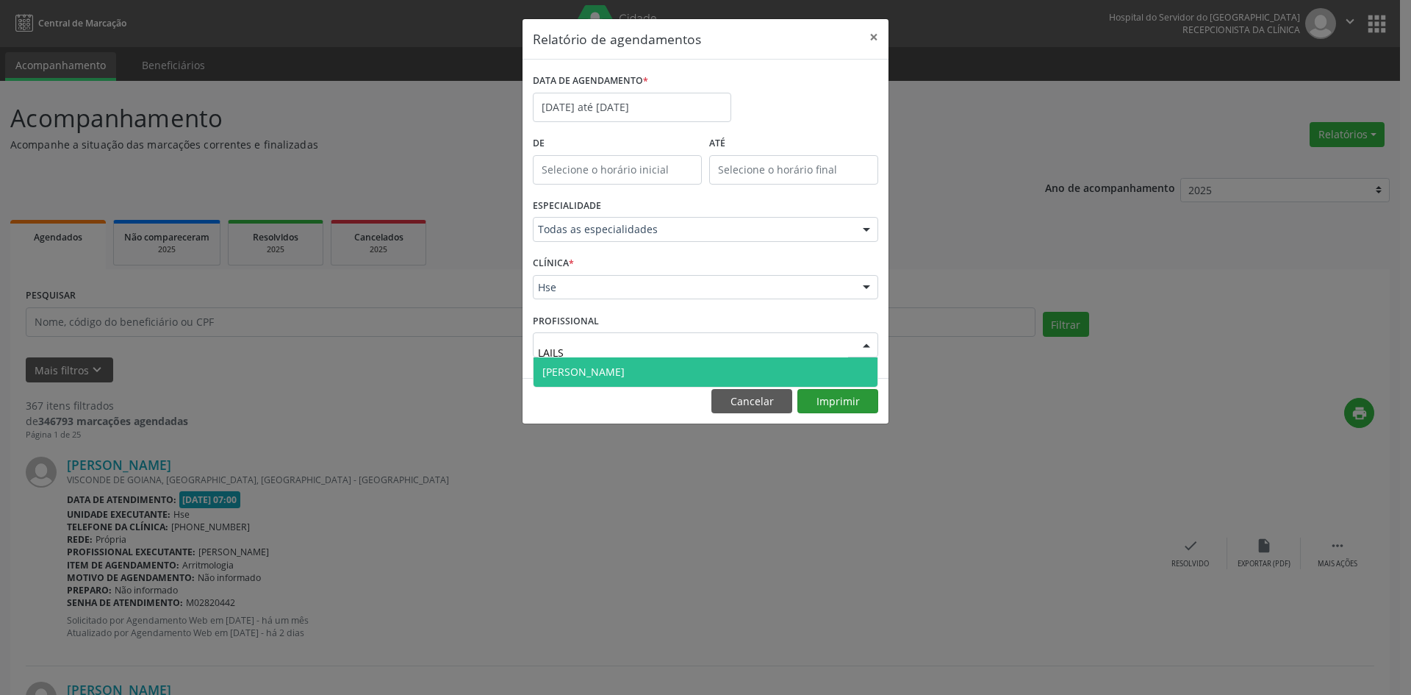
type input "LAILS"
click at [842, 398] on div "Relatório de agendamentos × DATA DE AGENDAMENTO * [DATE] até [DATE] De ATÉ ESPE…" at bounding box center [705, 221] width 367 height 406
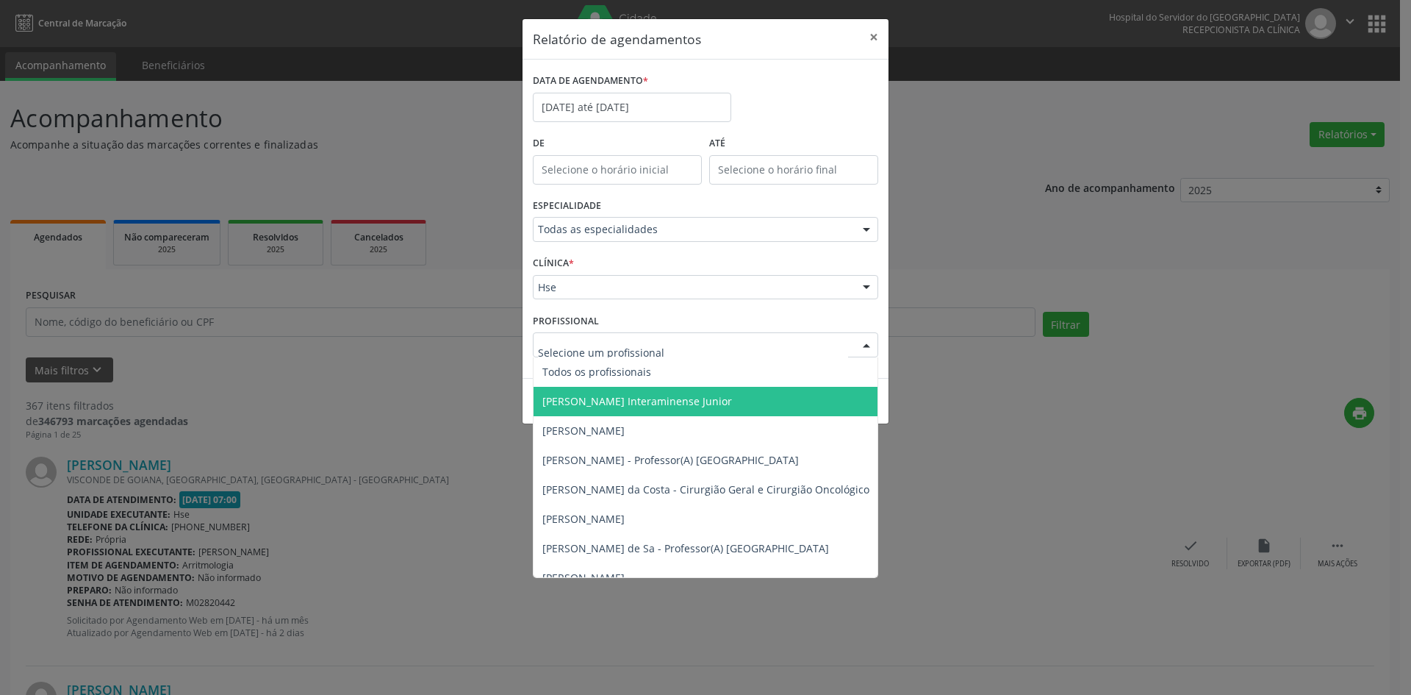
click at [813, 345] on div at bounding box center [705, 344] width 345 height 25
click at [866, 345] on div at bounding box center [866, 345] width 22 height 25
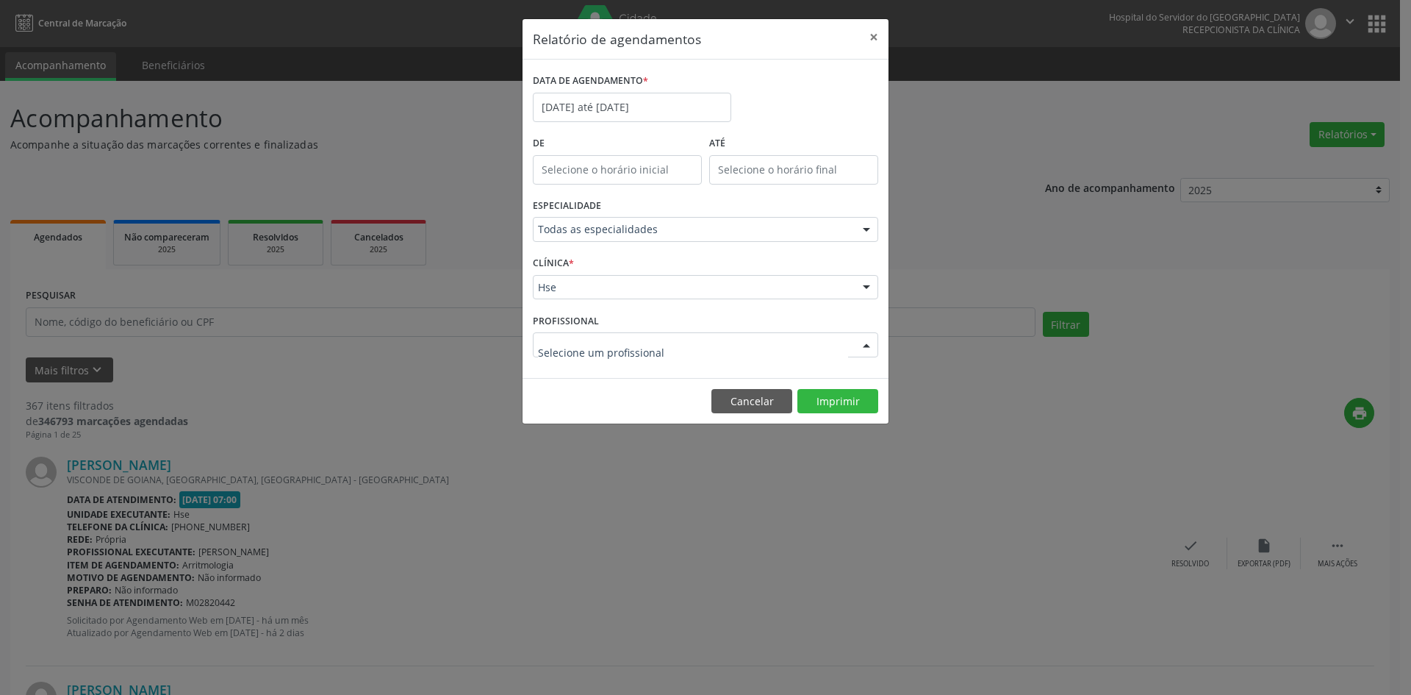
click at [866, 345] on div at bounding box center [866, 345] width 22 height 25
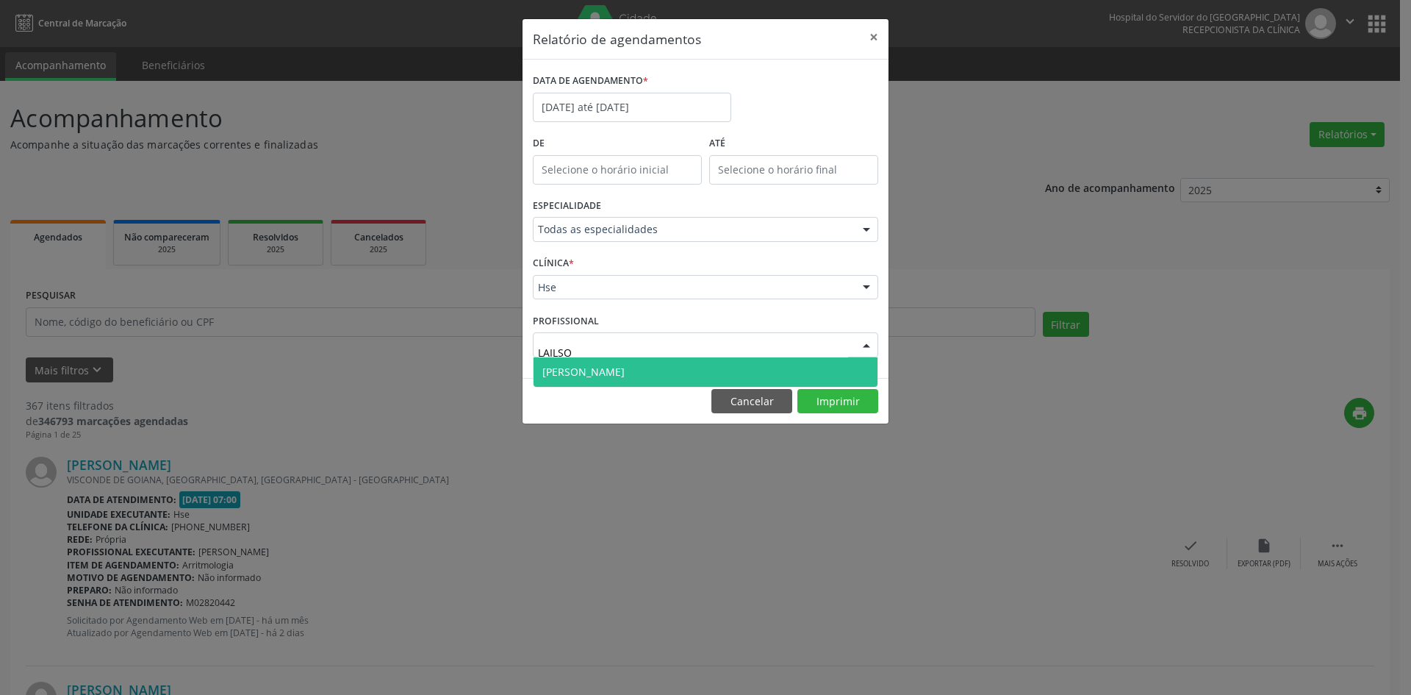
type input "LAILSON"
click at [720, 378] on span "[PERSON_NAME]" at bounding box center [706, 371] width 344 height 29
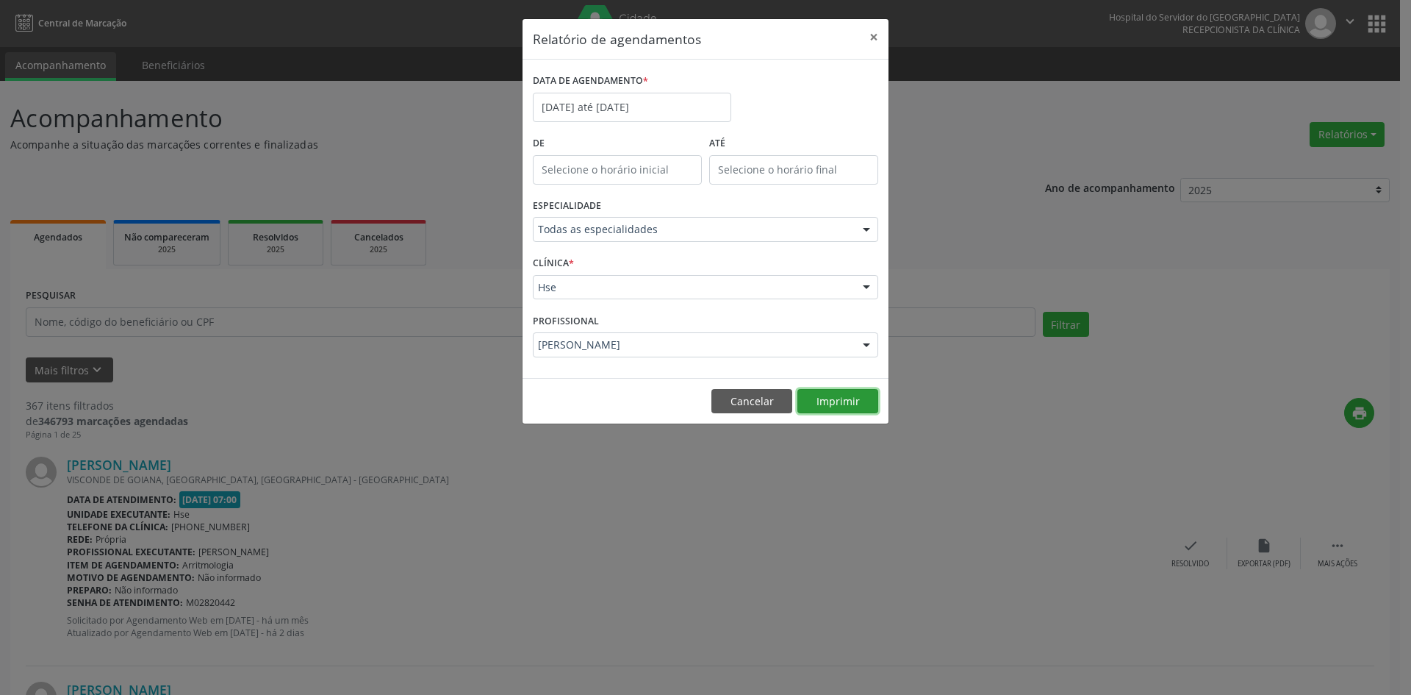
click at [844, 396] on button "Imprimir" at bounding box center [837, 401] width 81 height 25
click at [681, 111] on input "[DATE] até [DATE]" at bounding box center [632, 107] width 198 height 29
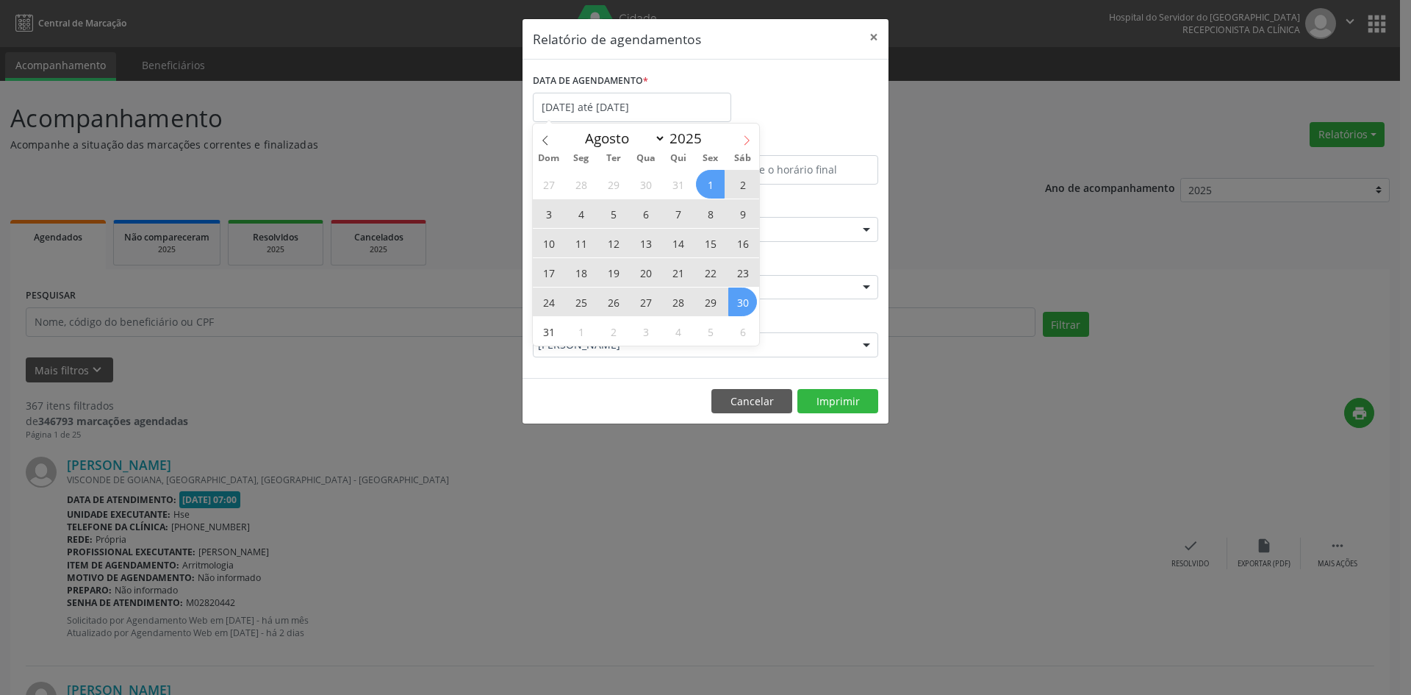
click at [747, 141] on icon at bounding box center [747, 140] width 10 height 10
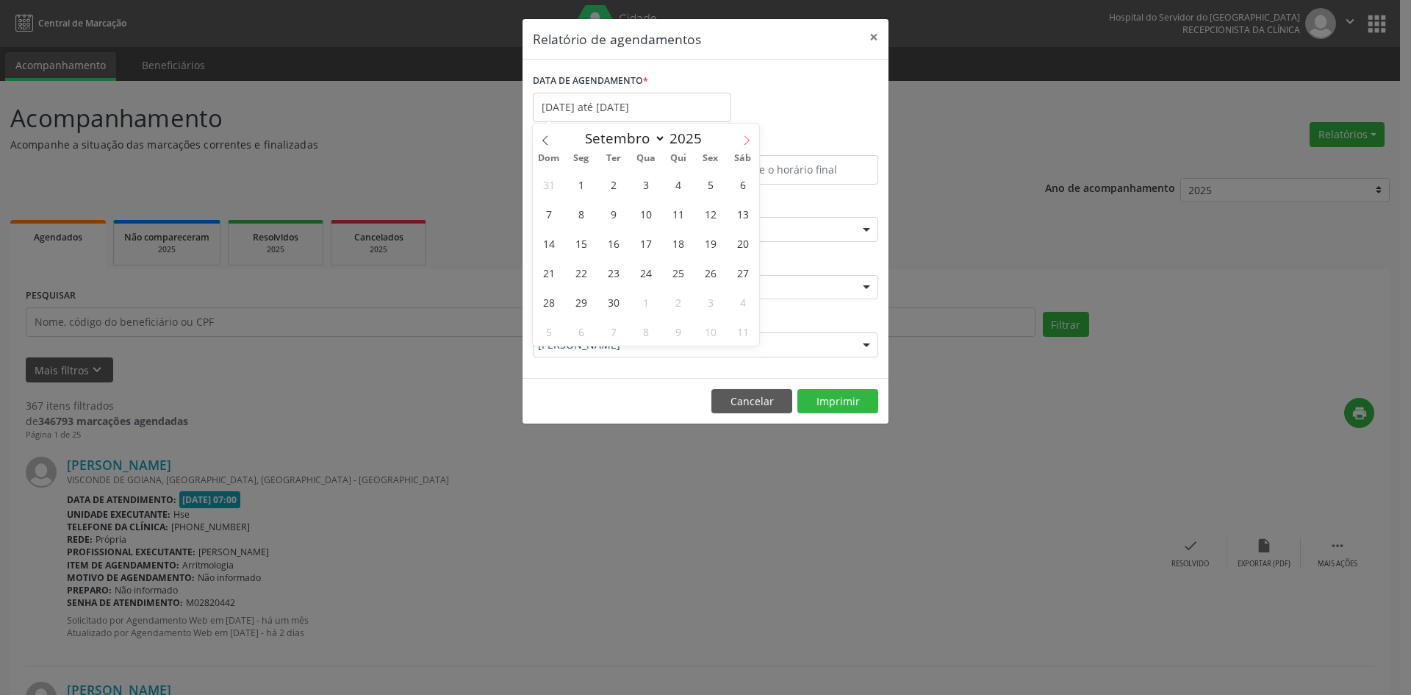
click at [747, 141] on icon at bounding box center [747, 140] width 10 height 10
select select "9"
click at [649, 180] on span "1" at bounding box center [645, 184] width 29 height 29
type input "[DATE]"
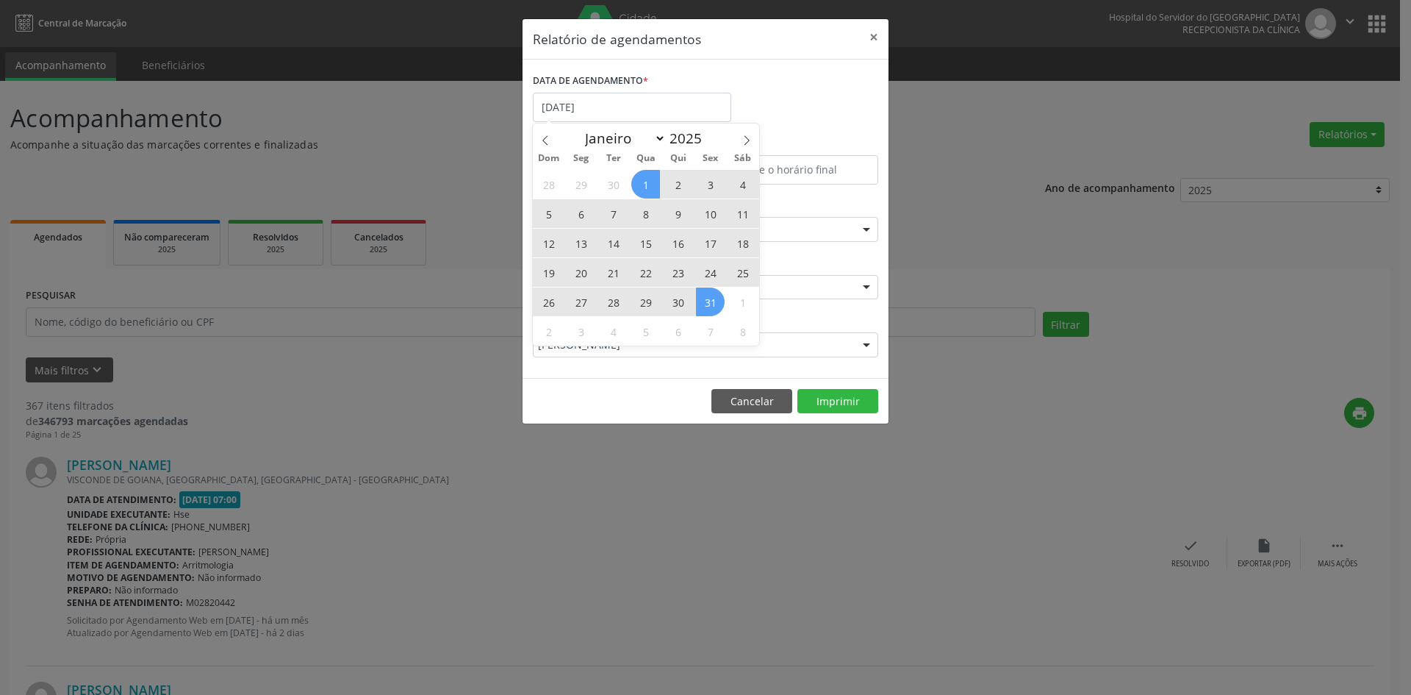
drag, startPoint x: 649, startPoint y: 180, endPoint x: 711, endPoint y: 295, distance: 130.9
click at [711, 295] on div "28 29 30 1 2 3 4 5 6 7 8 9 10 11 12 13 14 15 16 17 18 19 20 21 22 23 24 25 26 2…" at bounding box center [646, 257] width 226 height 176
click at [711, 295] on span "31" at bounding box center [710, 301] width 29 height 29
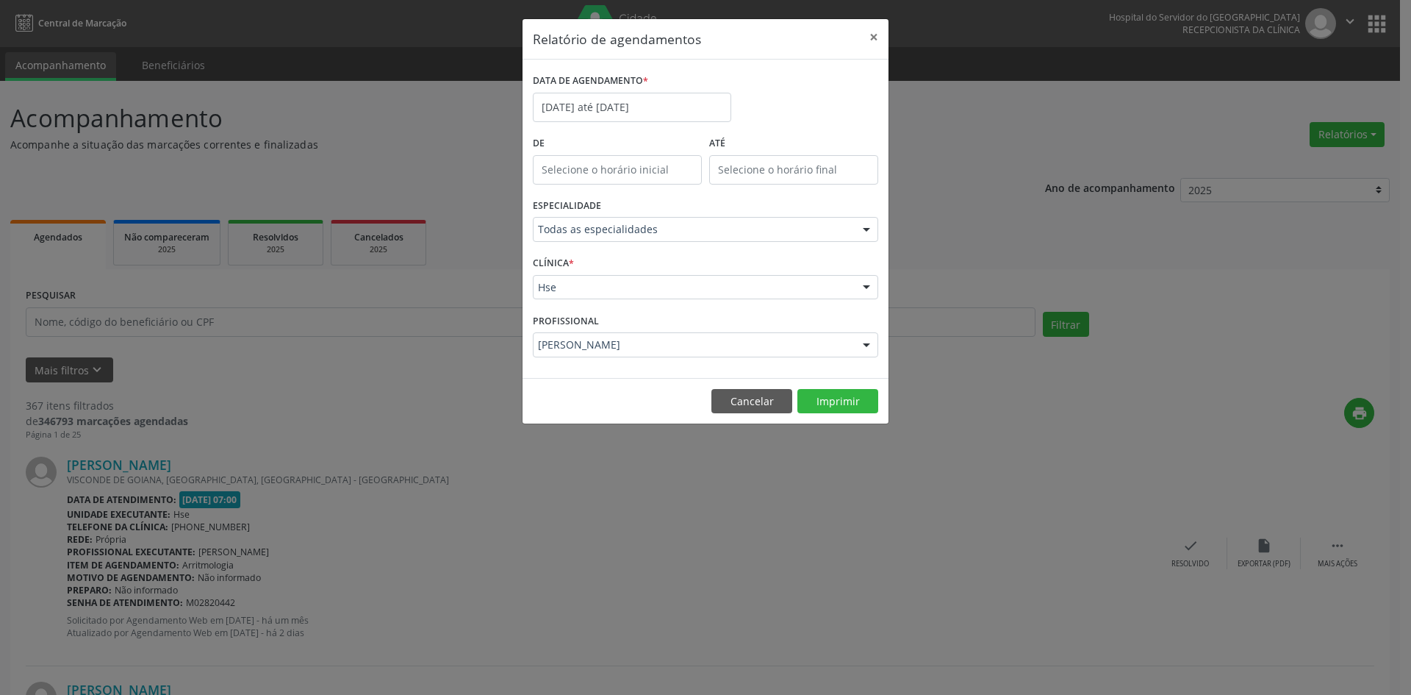
click at [867, 341] on div at bounding box center [866, 345] width 22 height 25
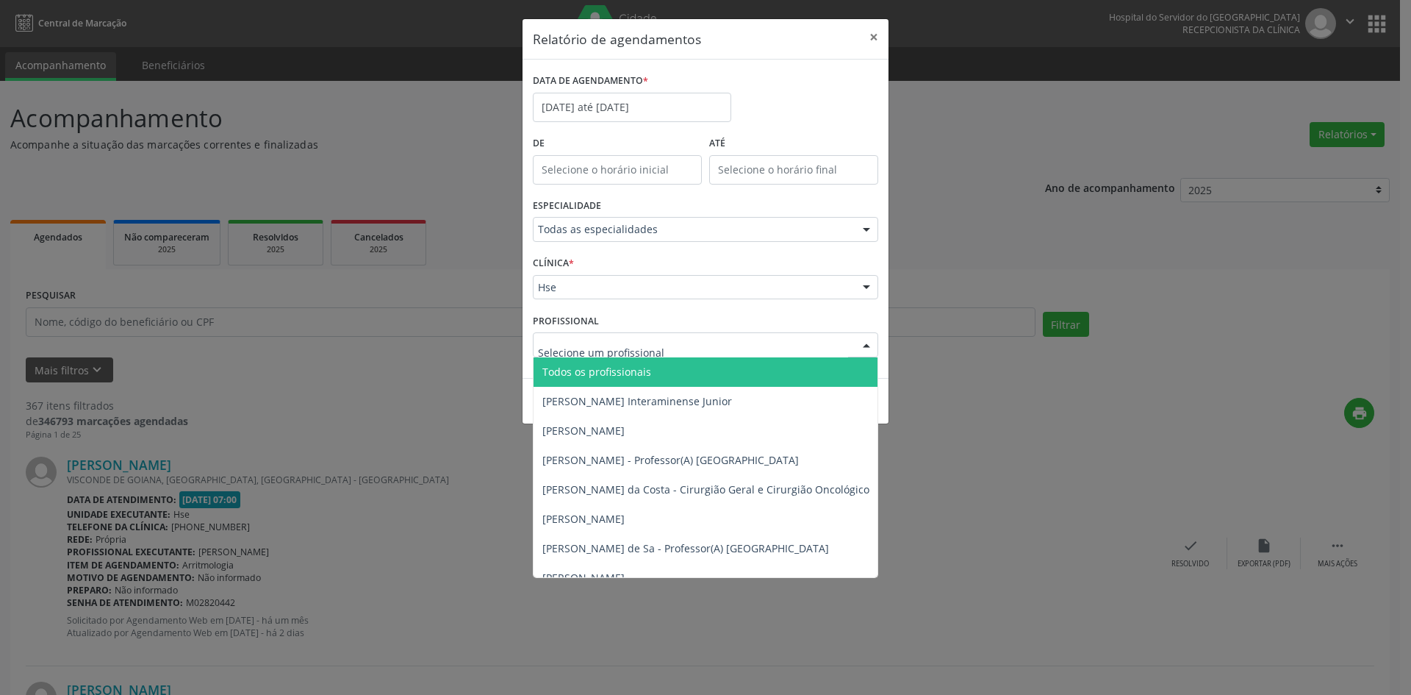
click at [810, 371] on span "Todos os profissionais" at bounding box center [781, 371] width 495 height 29
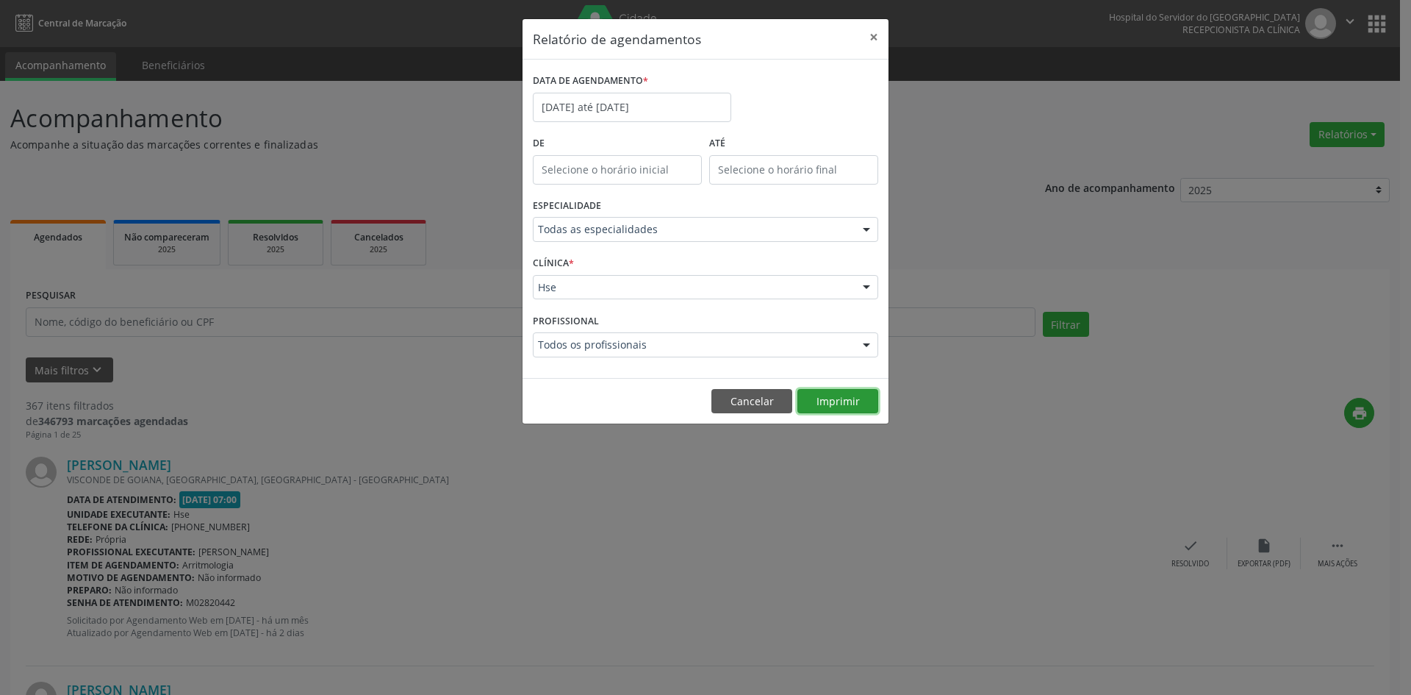
click at [838, 402] on button "Imprimir" at bounding box center [837, 401] width 81 height 25
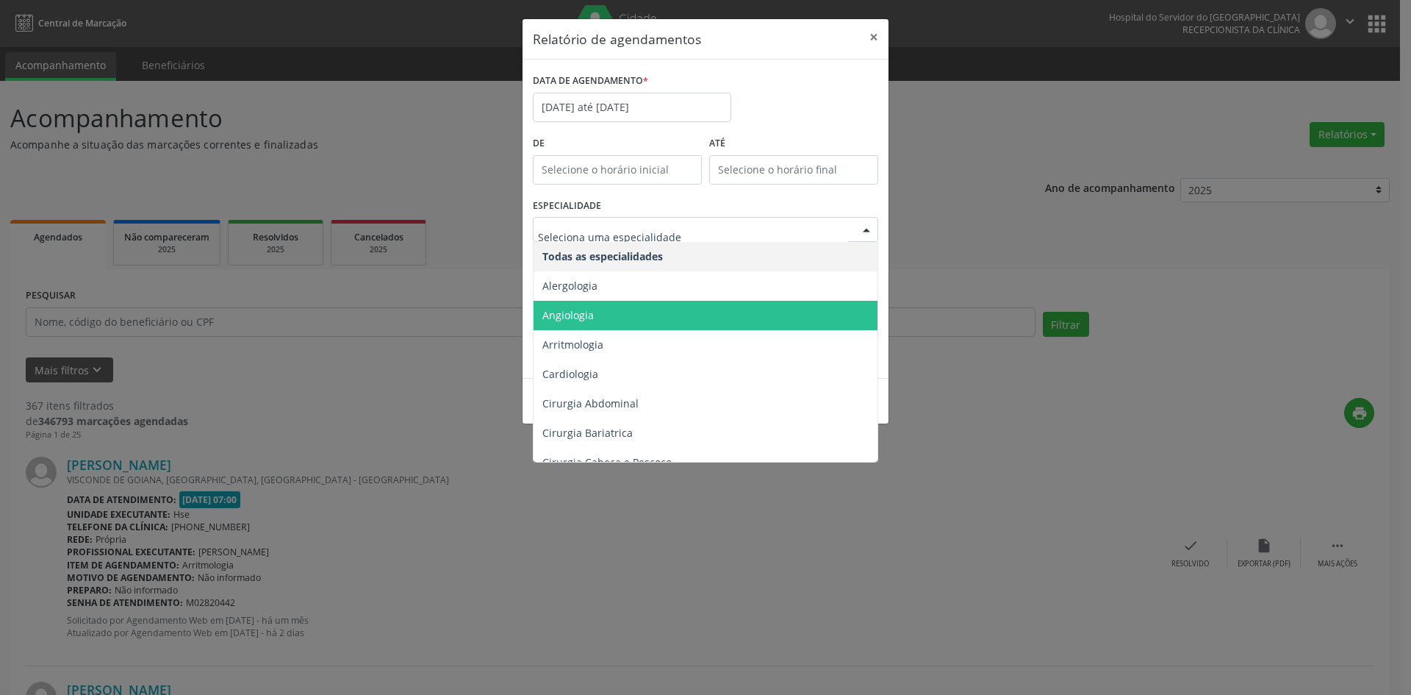
click at [615, 315] on span "Angiologia" at bounding box center [707, 315] width 346 height 29
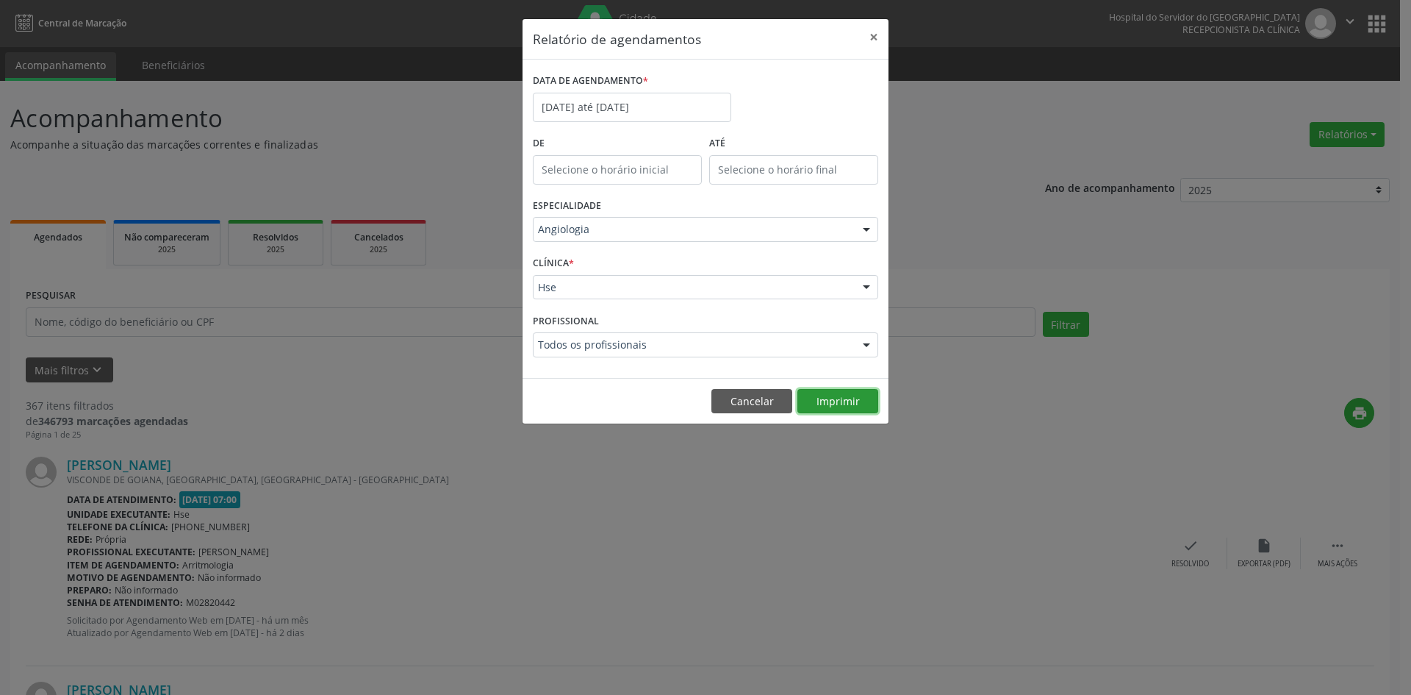
click at [836, 401] on button "Imprimir" at bounding box center [837, 401] width 81 height 25
click at [746, 405] on button "Cancelar" at bounding box center [751, 401] width 81 height 25
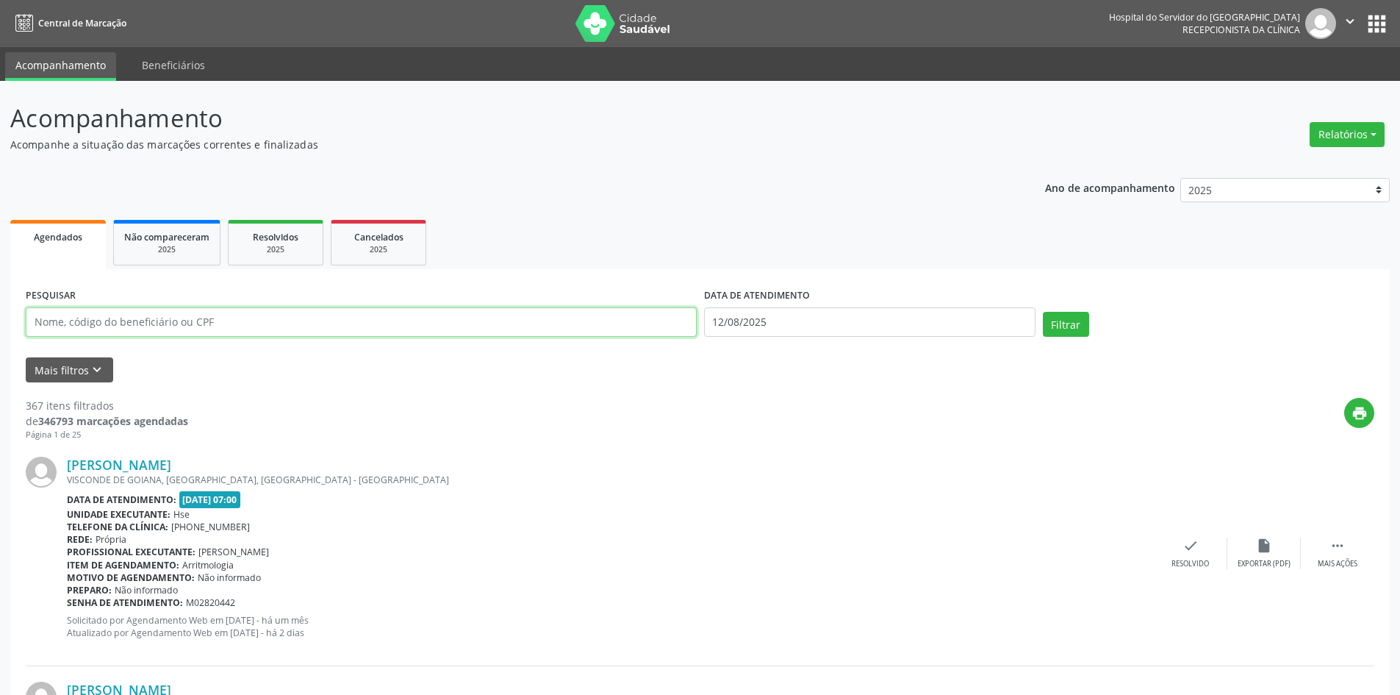
click at [225, 317] on input "text" at bounding box center [361, 321] width 671 height 29
type input "divanise [PERSON_NAME]"
click at [773, 320] on input "12/08/2025" at bounding box center [869, 321] width 331 height 29
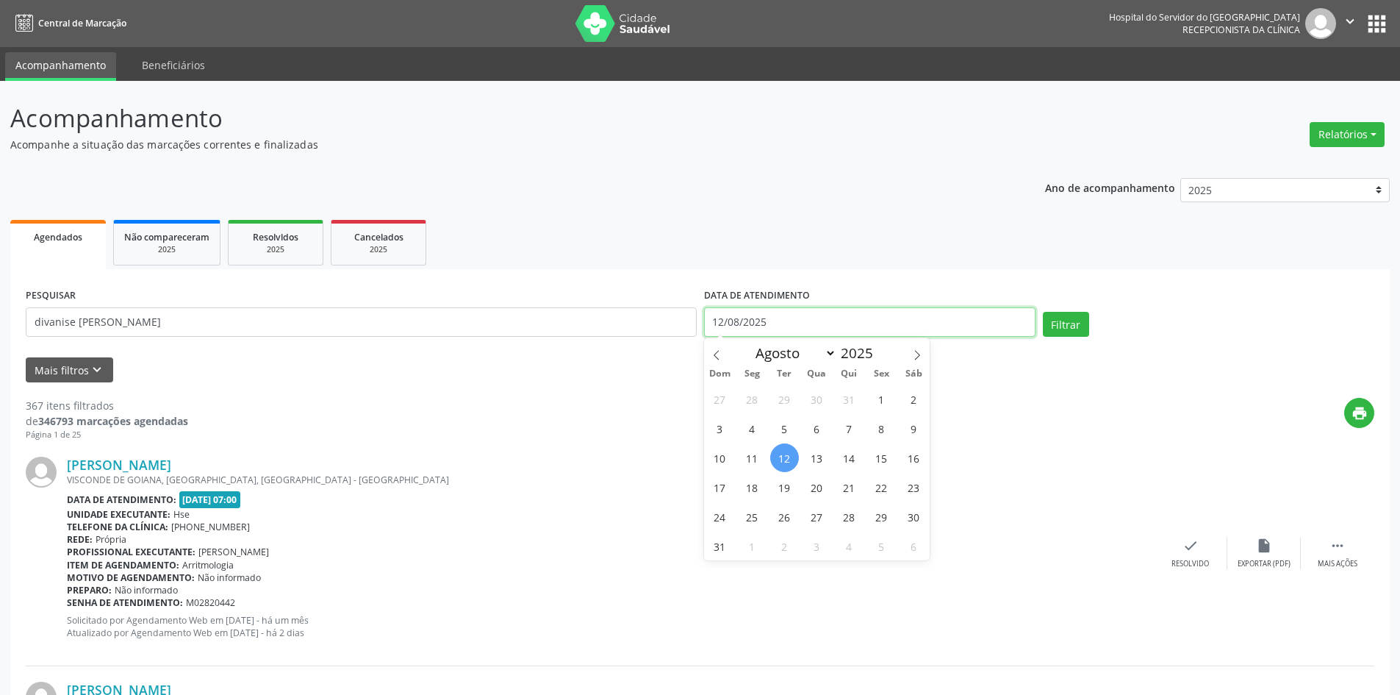
click at [771, 320] on input "12/08/2025" at bounding box center [869, 321] width 331 height 29
click at [757, 320] on input "12/08/2025" at bounding box center [869, 321] width 331 height 29
click at [753, 321] on input "12/08/2025" at bounding box center [869, 321] width 331 height 29
click at [775, 320] on input "12/08/2025" at bounding box center [869, 321] width 331 height 29
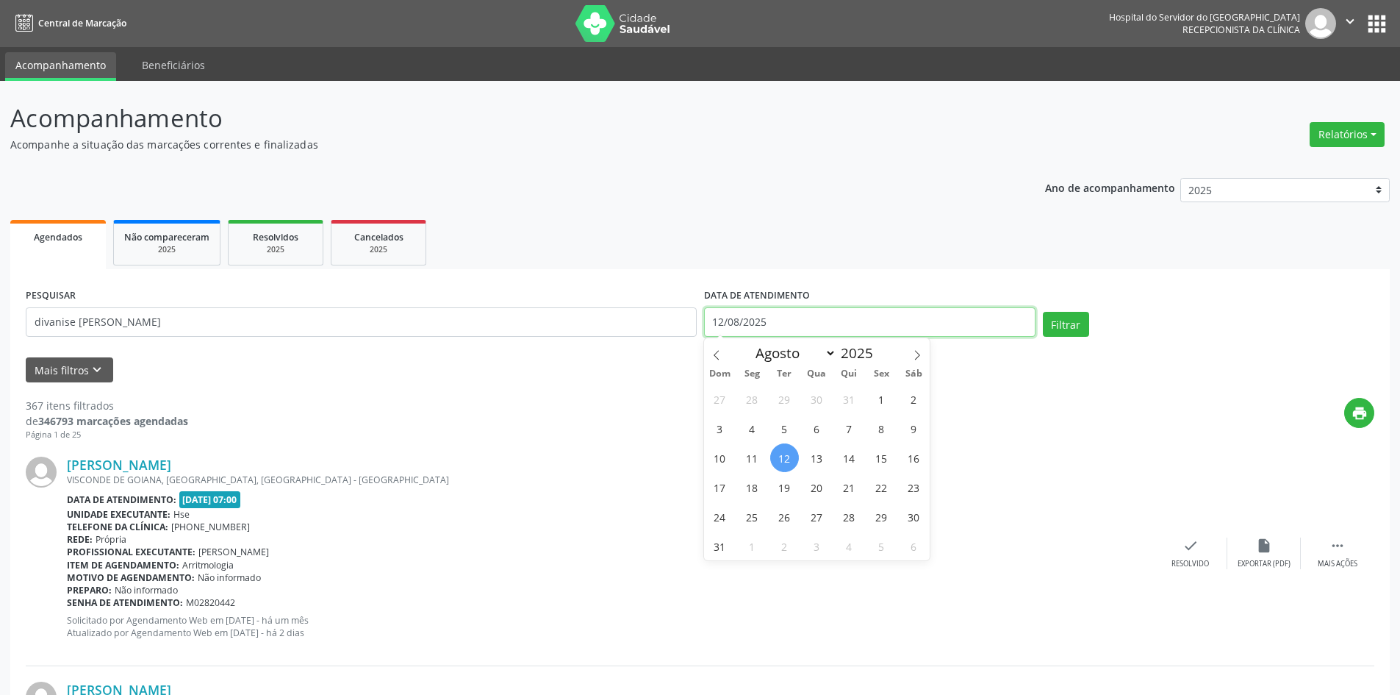
click at [775, 320] on input "12/08/2025" at bounding box center [869, 321] width 331 height 29
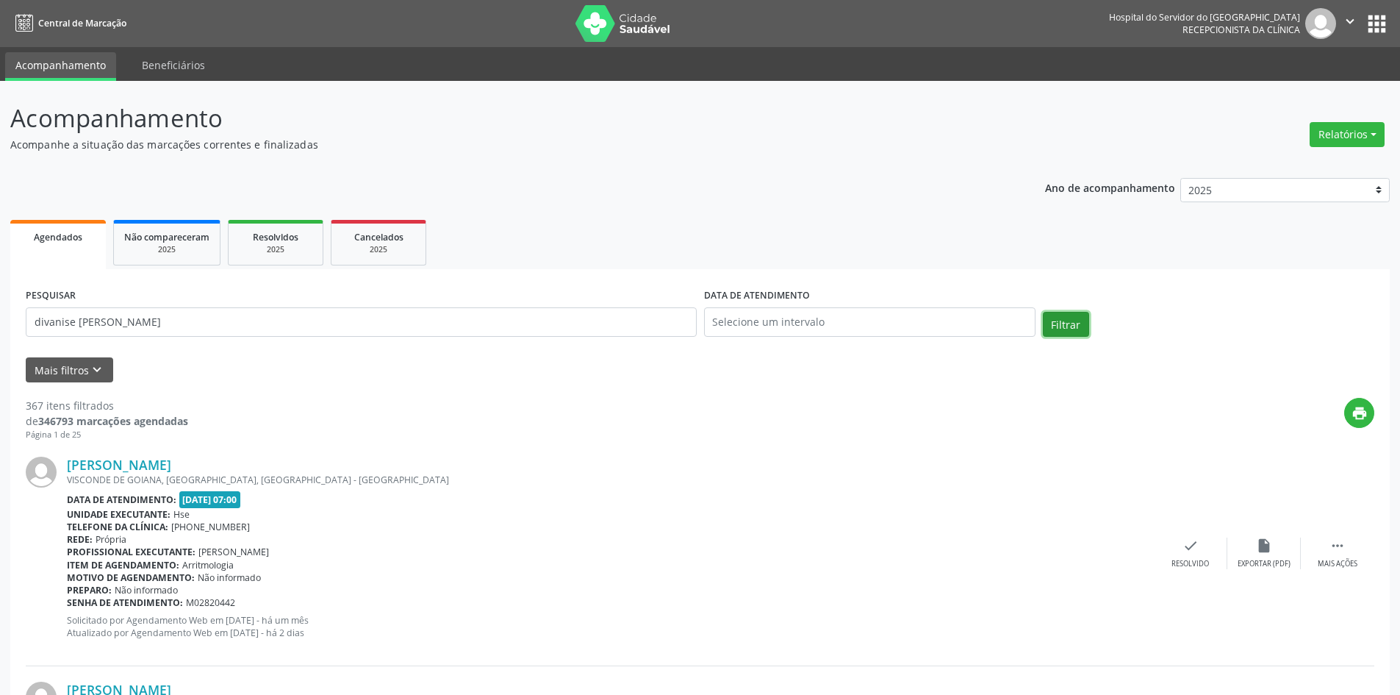
click at [1066, 318] on button "Filtrar" at bounding box center [1066, 324] width 46 height 25
click at [153, 467] on link "Divanise [PERSON_NAME]" at bounding box center [147, 464] width 161 height 16
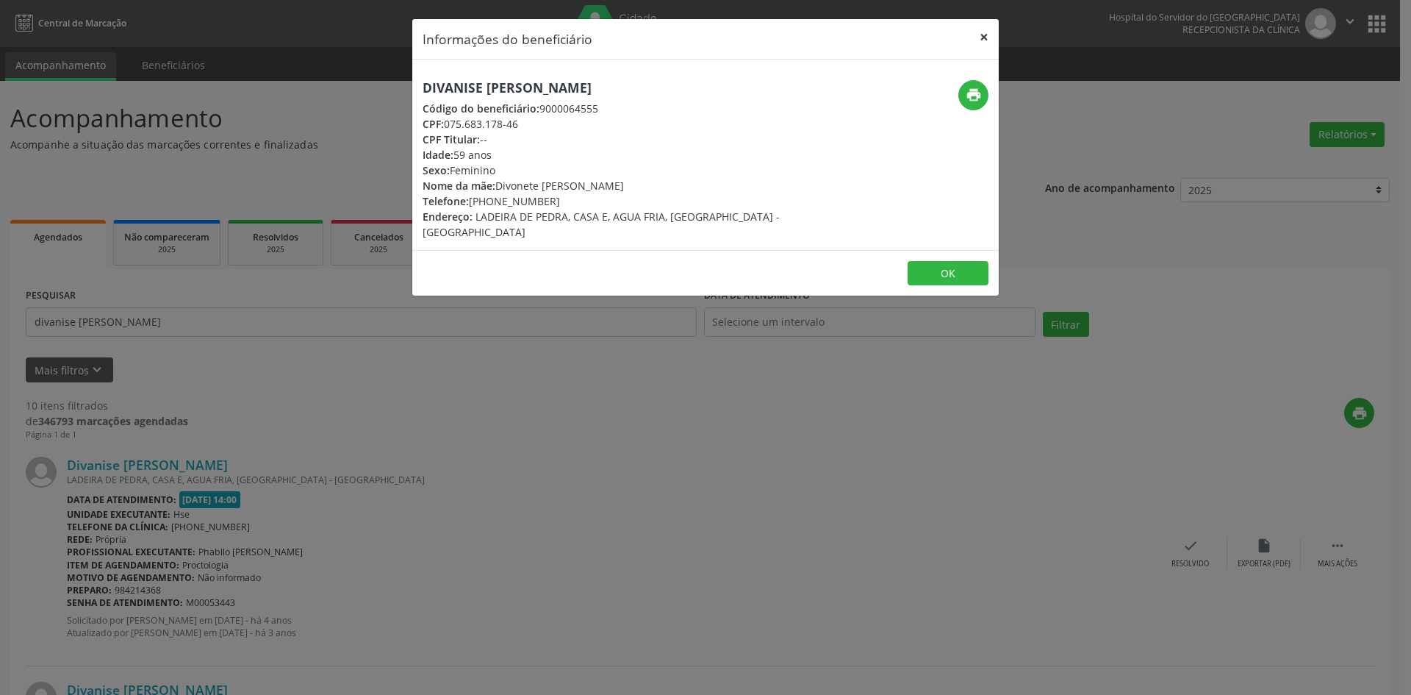
click at [986, 35] on button "×" at bounding box center [983, 37] width 29 height 36
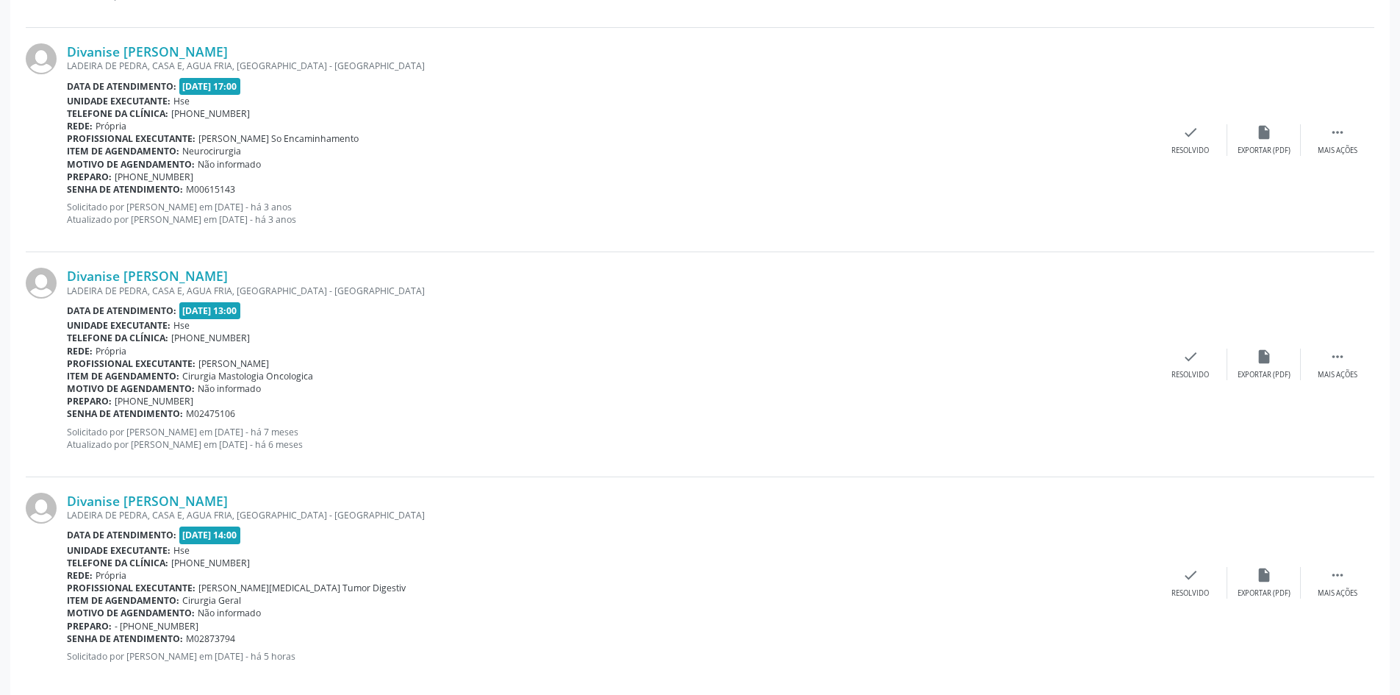
scroll to position [2003, 0]
